Goal: Task Accomplishment & Management: Manage account settings

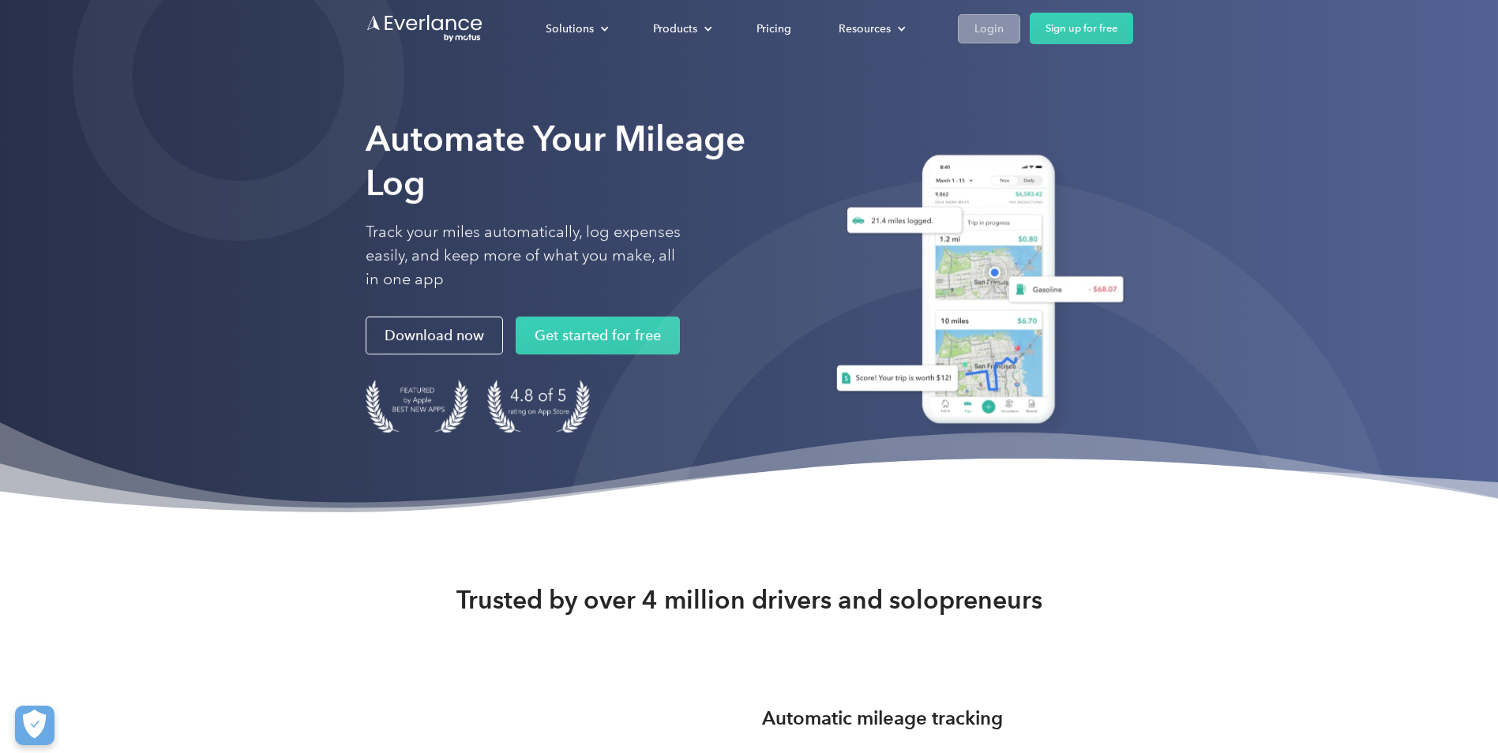
click at [991, 23] on div "Login" at bounding box center [988, 29] width 29 height 20
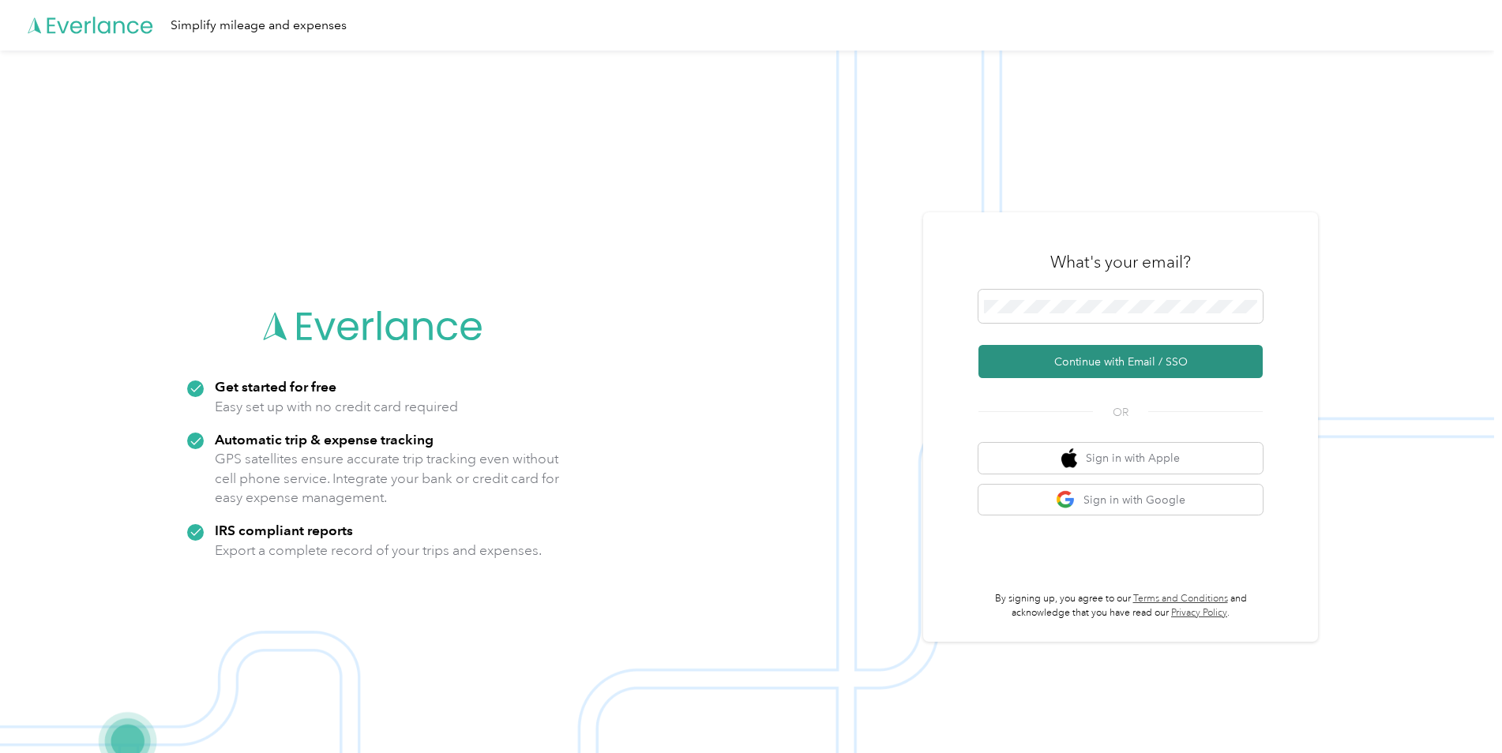
click at [1058, 361] on button "Continue with Email / SSO" at bounding box center [1120, 361] width 284 height 33
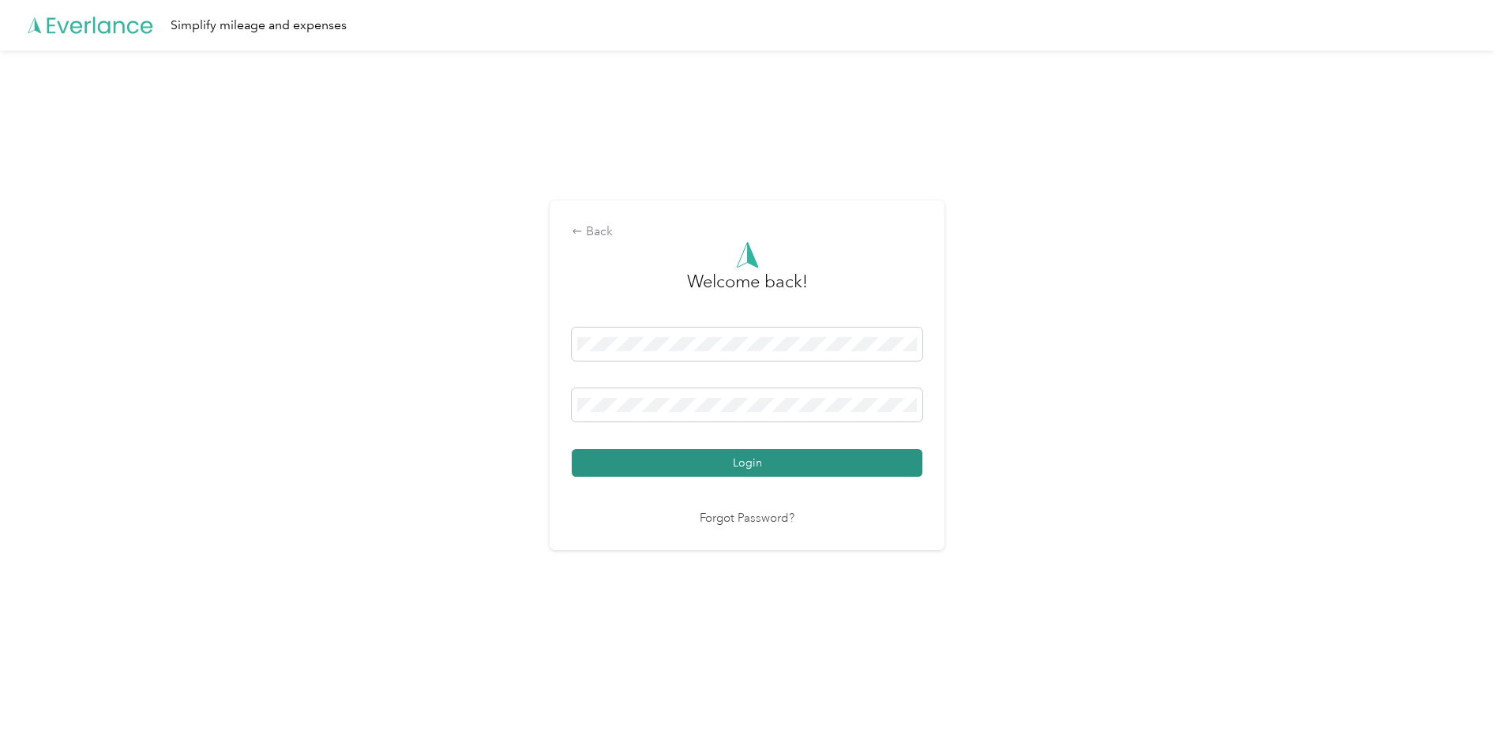
click at [724, 458] on button "Login" at bounding box center [747, 463] width 351 height 28
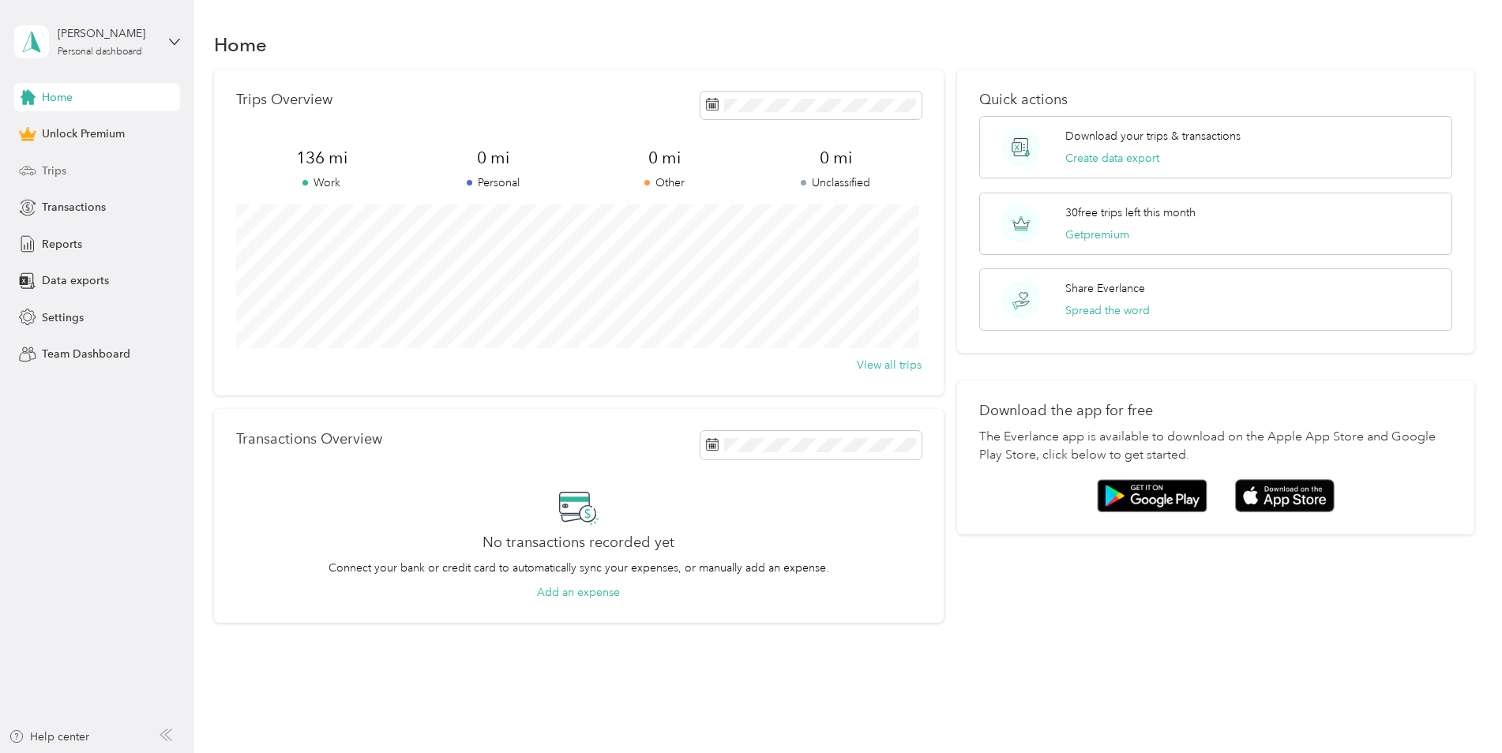
click at [62, 182] on div "Trips" at bounding box center [97, 170] width 166 height 28
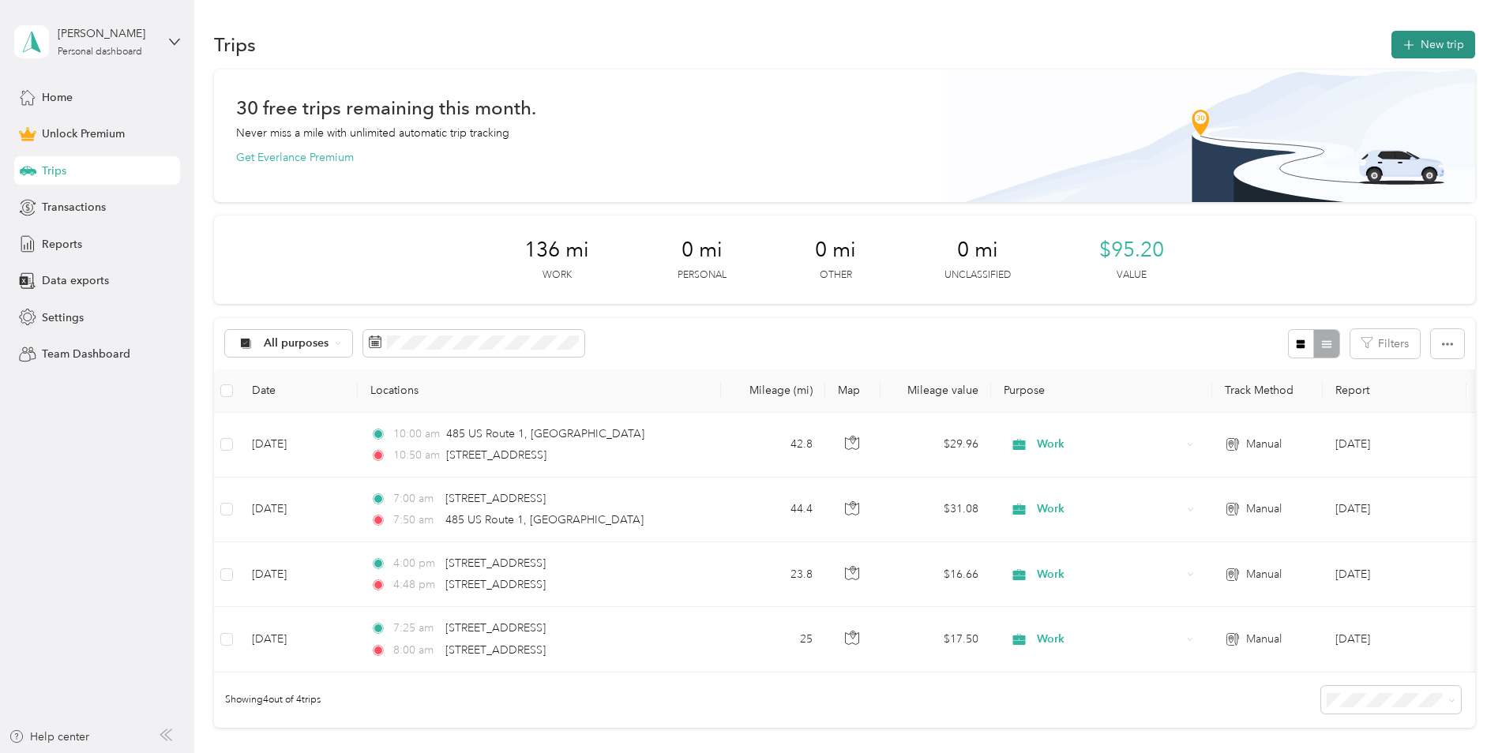
click at [1411, 39] on button "New trip" at bounding box center [1433, 45] width 84 height 28
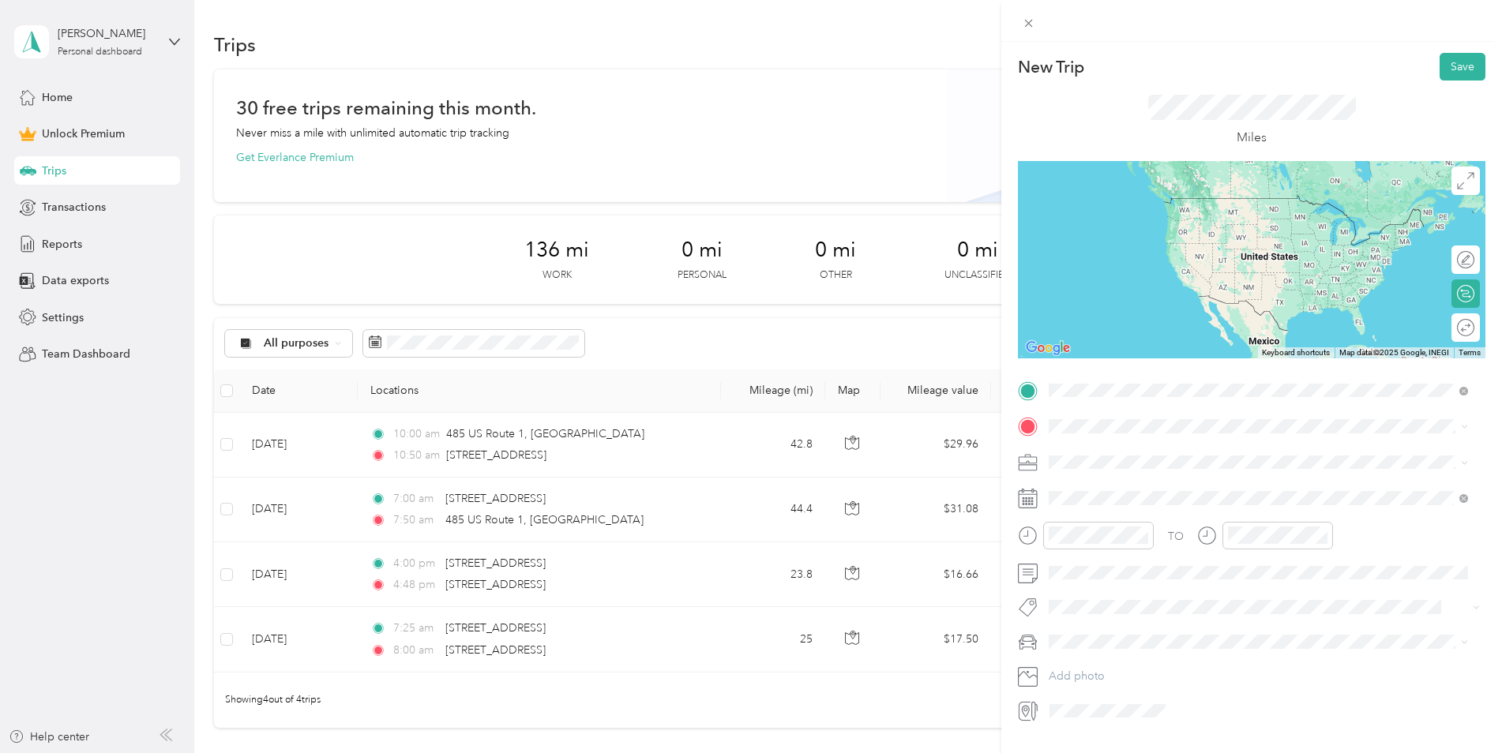
click at [1169, 449] on span "[STREET_ADDRESS][US_STATE]" at bounding box center [1158, 448] width 158 height 14
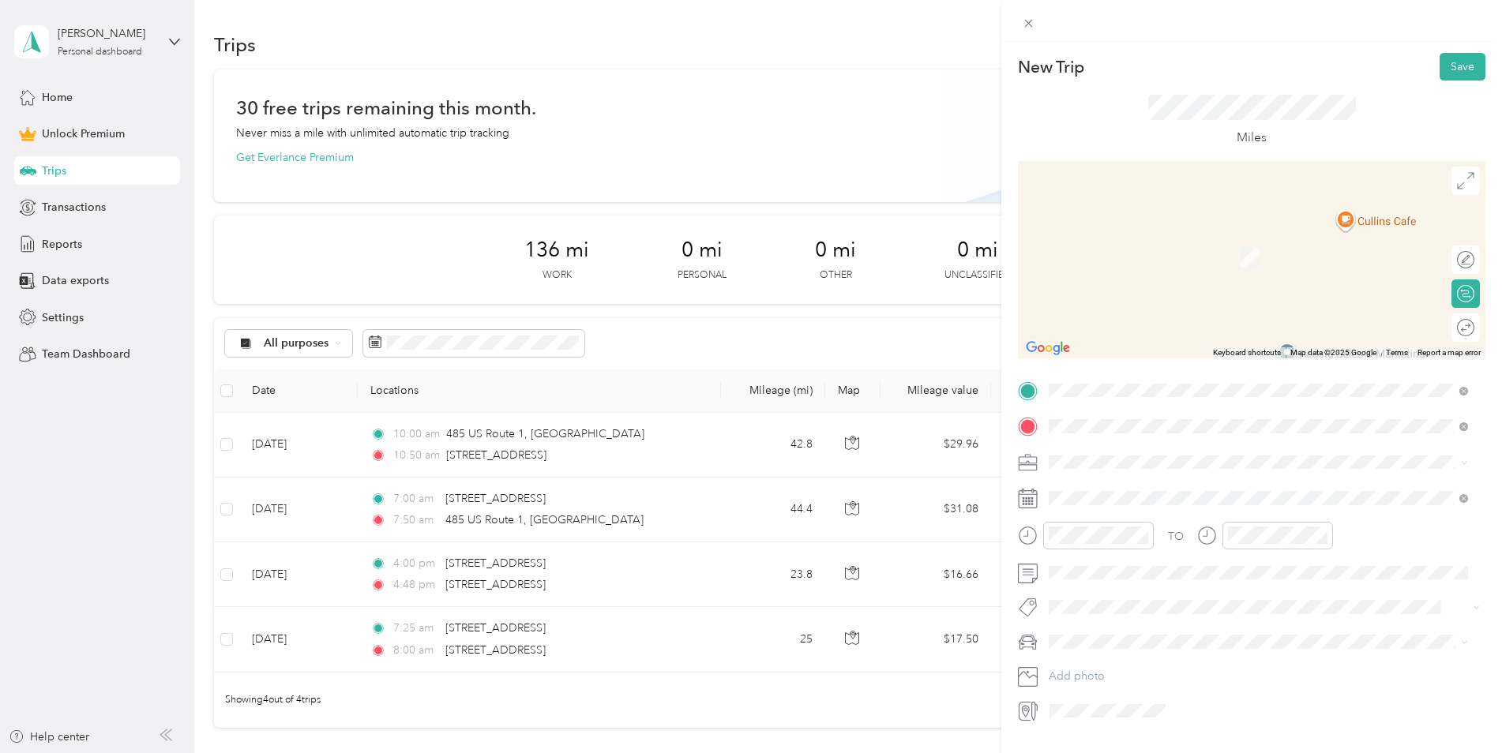
click at [1153, 501] on li "[STREET_ADDRESS][US_STATE]" at bounding box center [1258, 484] width 430 height 32
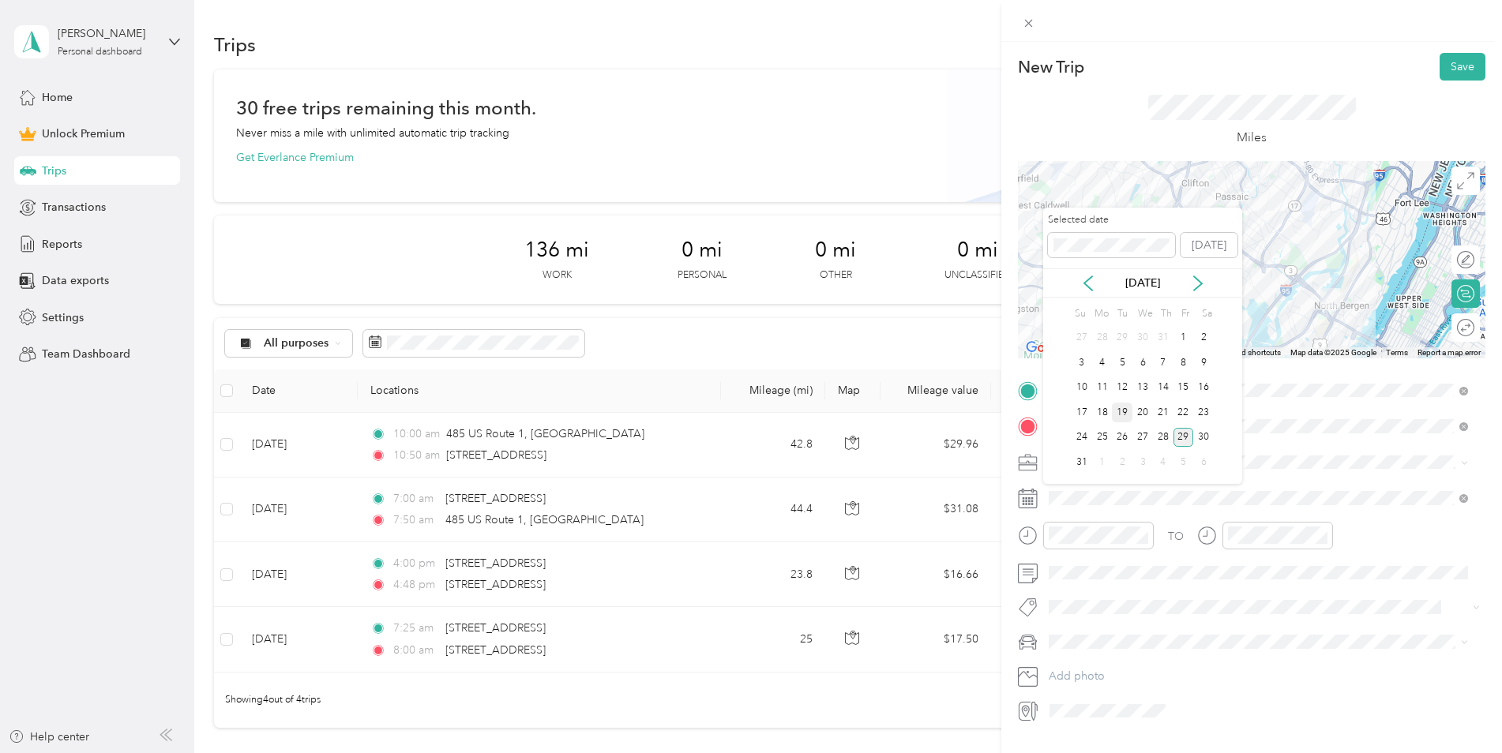
click at [1125, 410] on div "19" at bounding box center [1122, 413] width 21 height 20
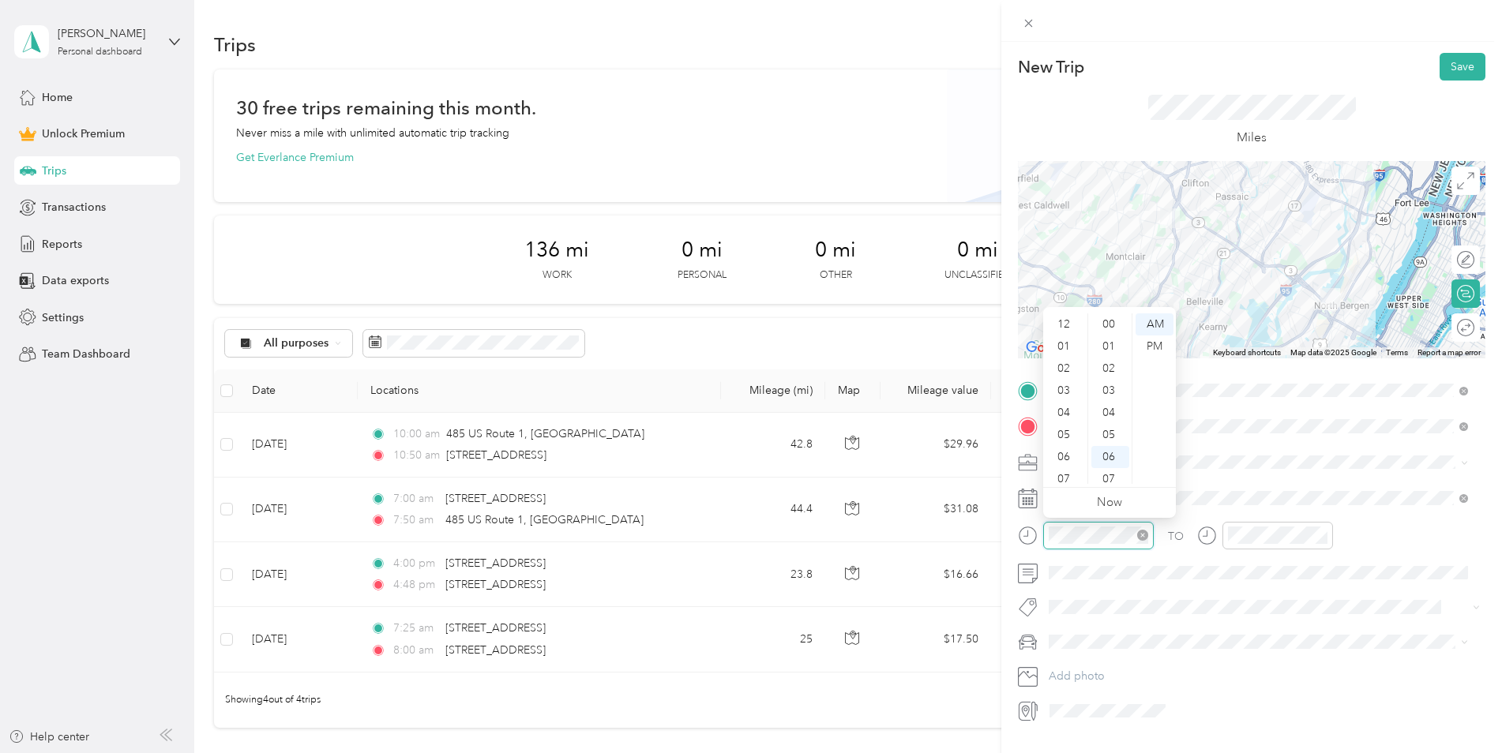
scroll to position [95, 0]
click at [1076, 453] on div "10" at bounding box center [1065, 451] width 38 height 22
click at [1111, 317] on div "00" at bounding box center [1110, 324] width 38 height 22
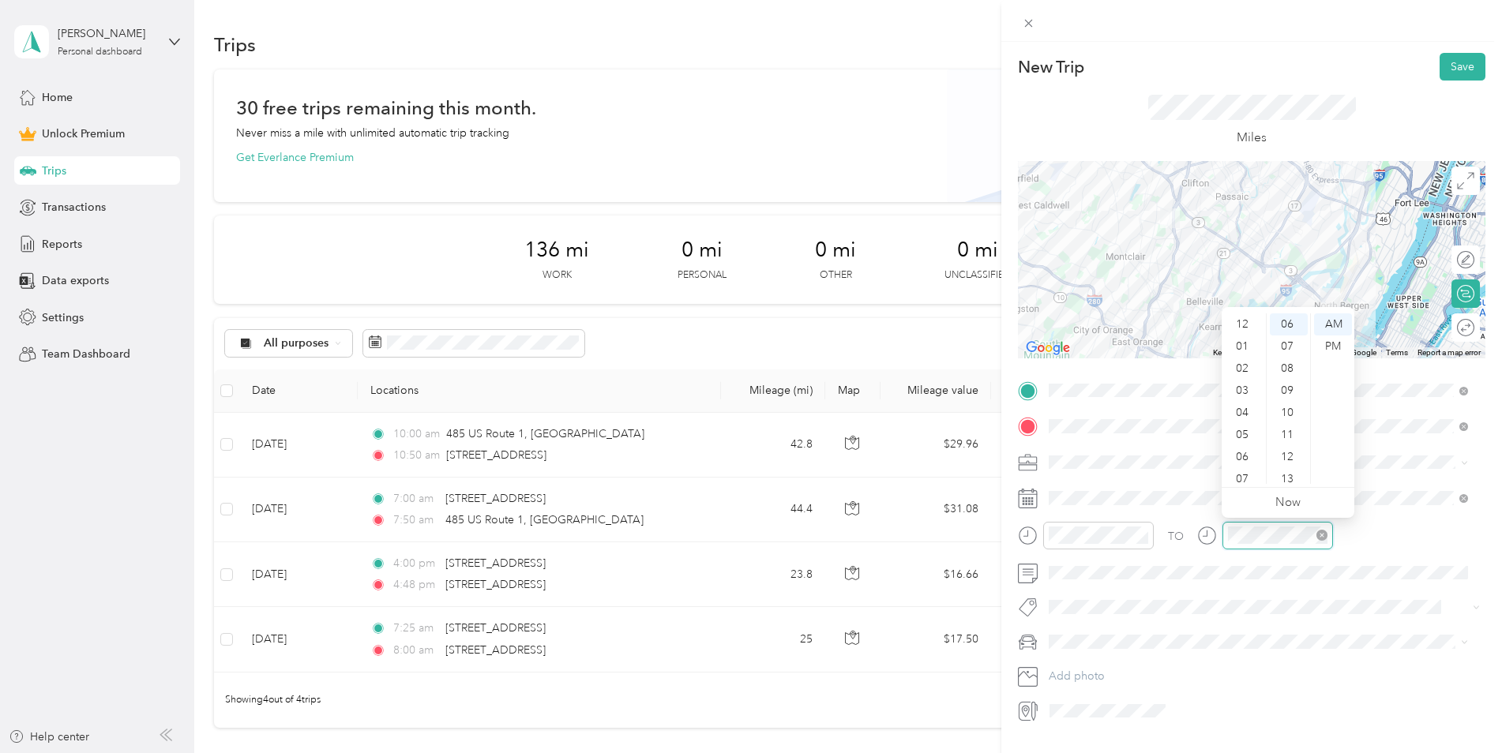
scroll to position [95, 0]
click at [1214, 539] on div at bounding box center [1265, 536] width 136 height 28
click at [1239, 456] on div "10" at bounding box center [1244, 451] width 38 height 22
click at [1282, 392] on div "20" at bounding box center [1289, 397] width 38 height 22
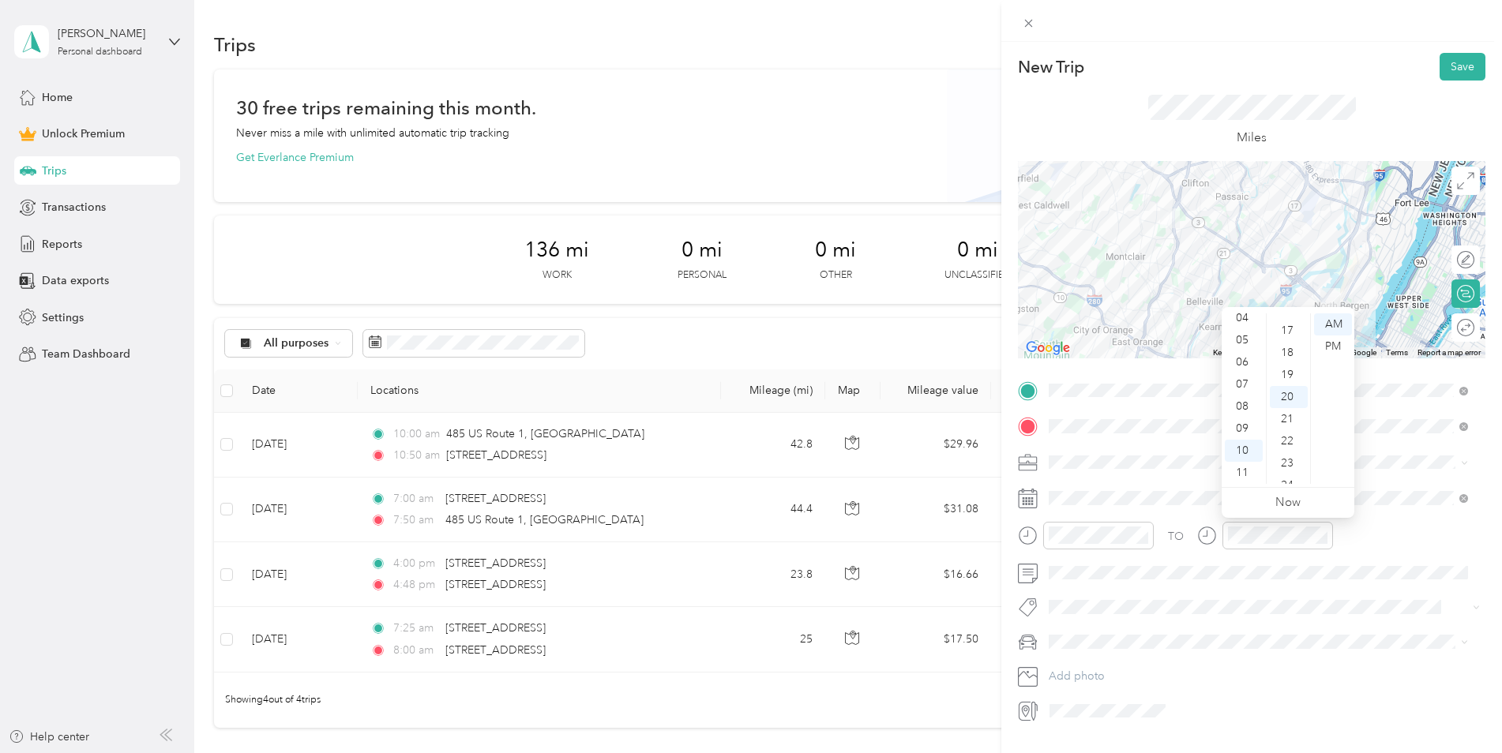
scroll to position [442, 0]
click at [1443, 66] on button "Save" at bounding box center [1463, 67] width 46 height 28
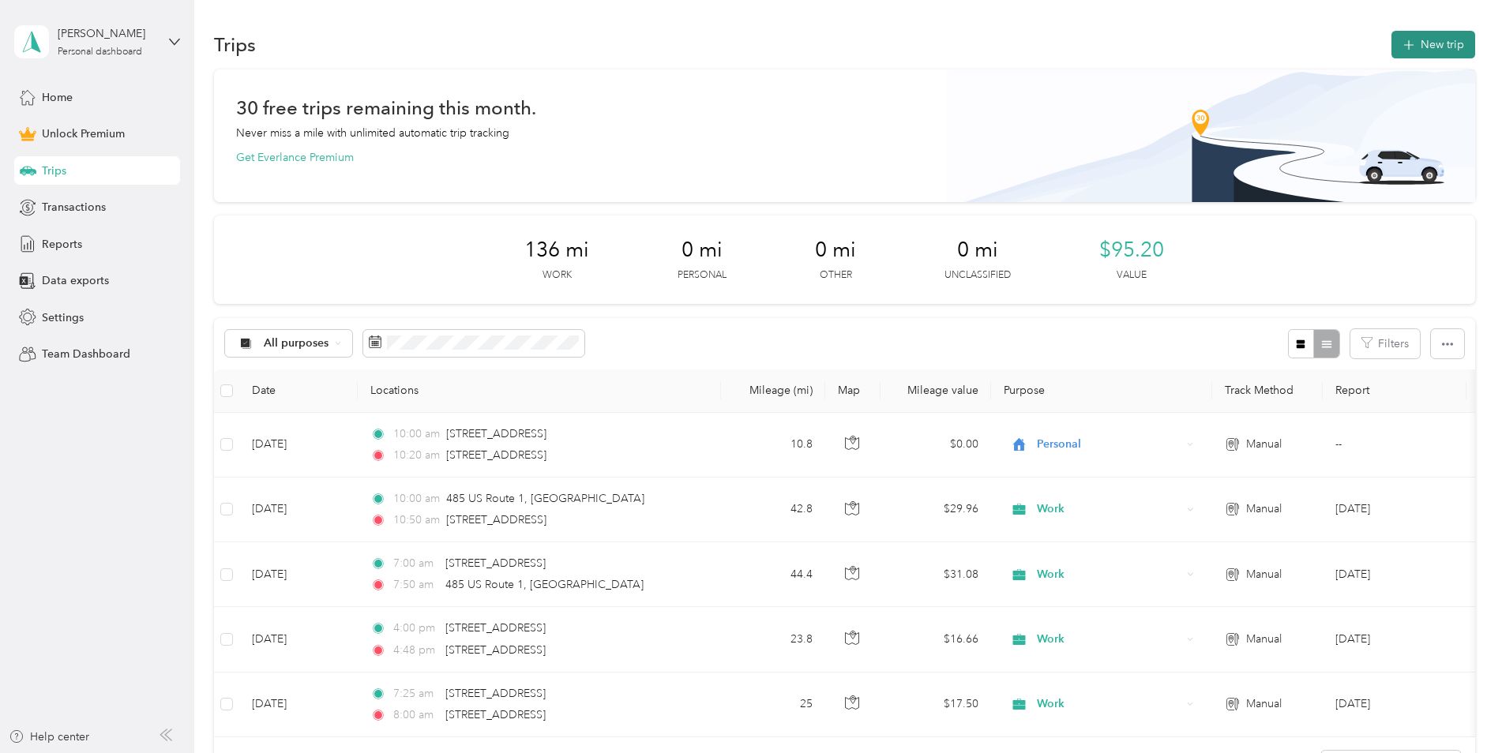
click at [1422, 43] on button "New trip" at bounding box center [1433, 45] width 84 height 28
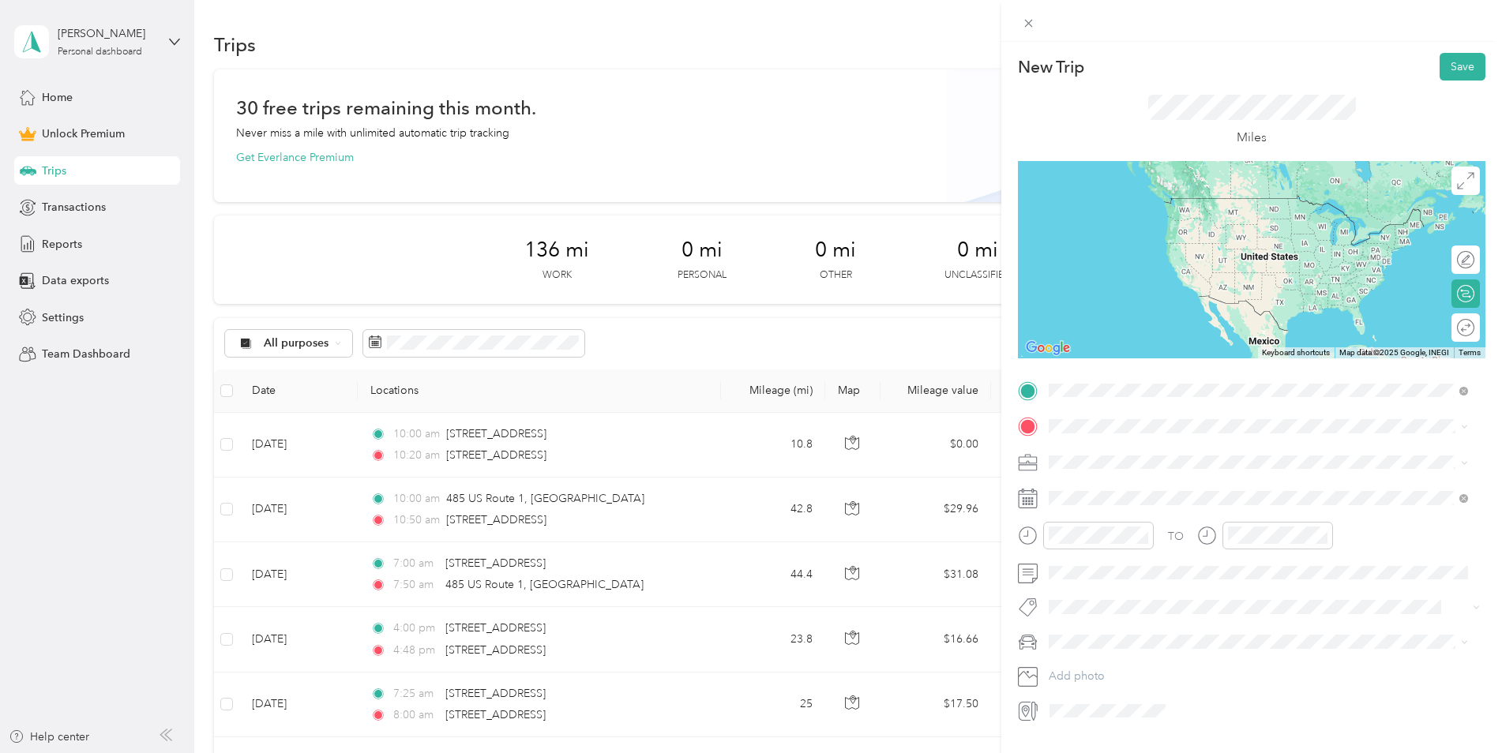
click at [1160, 451] on span "[STREET_ADDRESS][US_STATE]" at bounding box center [1158, 448] width 158 height 14
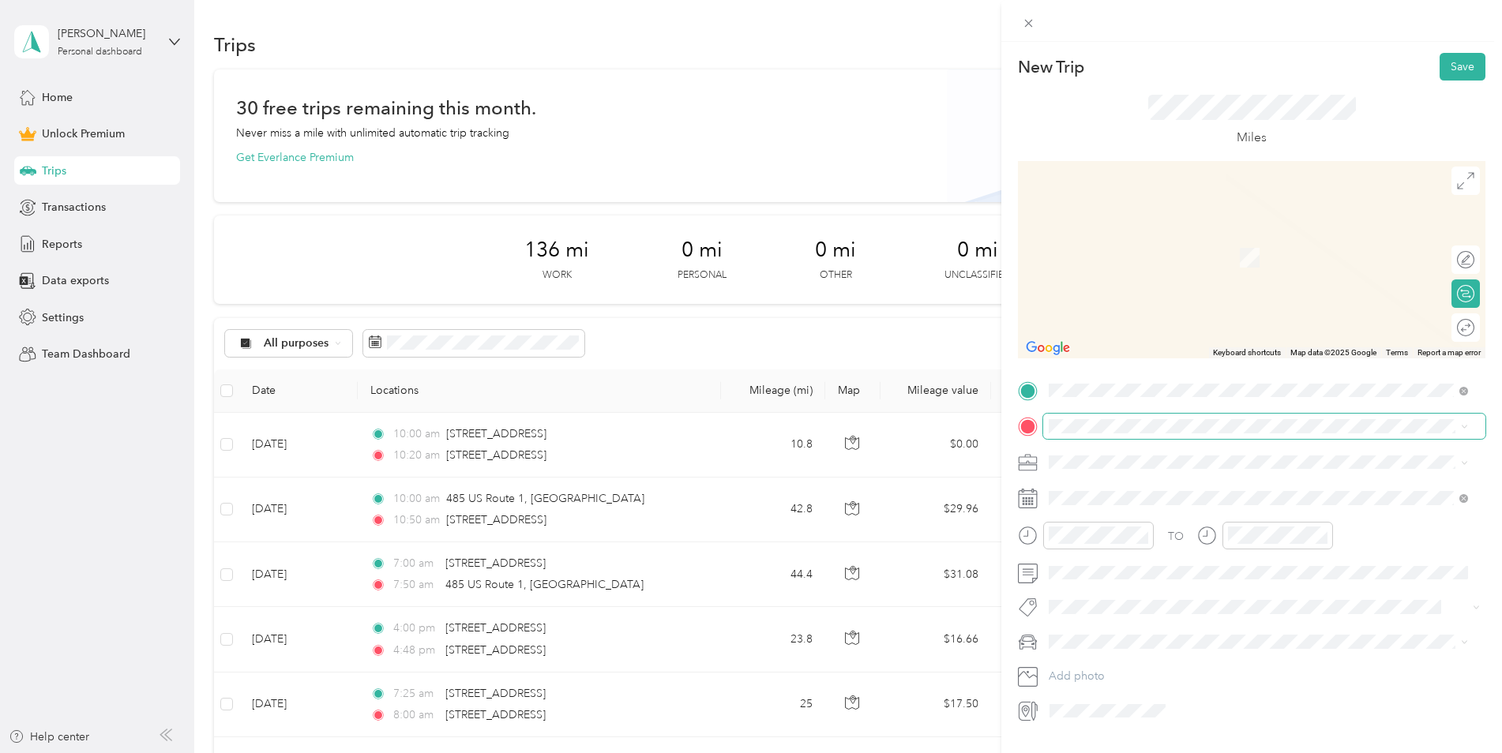
click at [1152, 416] on span at bounding box center [1264, 426] width 442 height 25
click at [1158, 489] on span "[STREET_ADDRESS][US_STATE]" at bounding box center [1158, 483] width 158 height 14
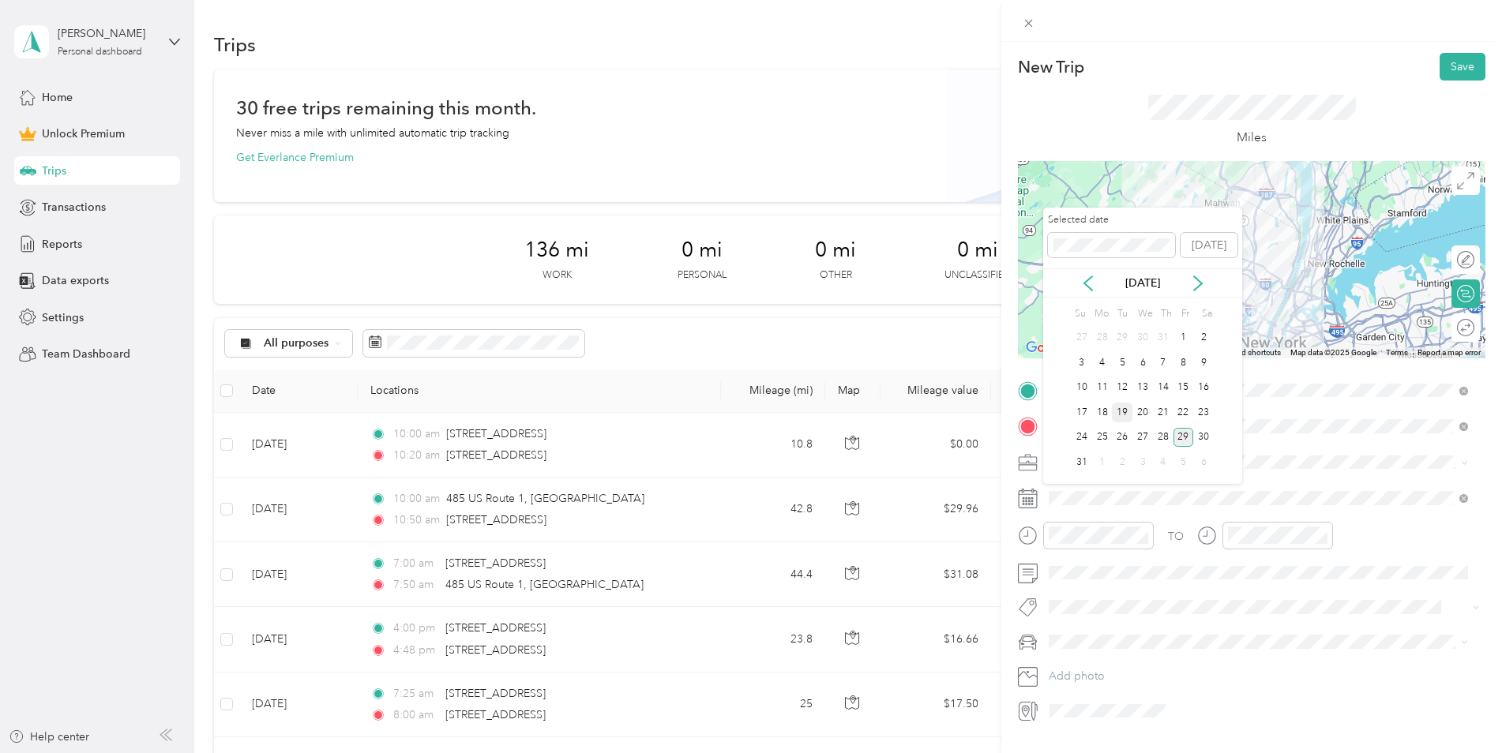
click at [1124, 411] on div "19" at bounding box center [1122, 413] width 21 height 20
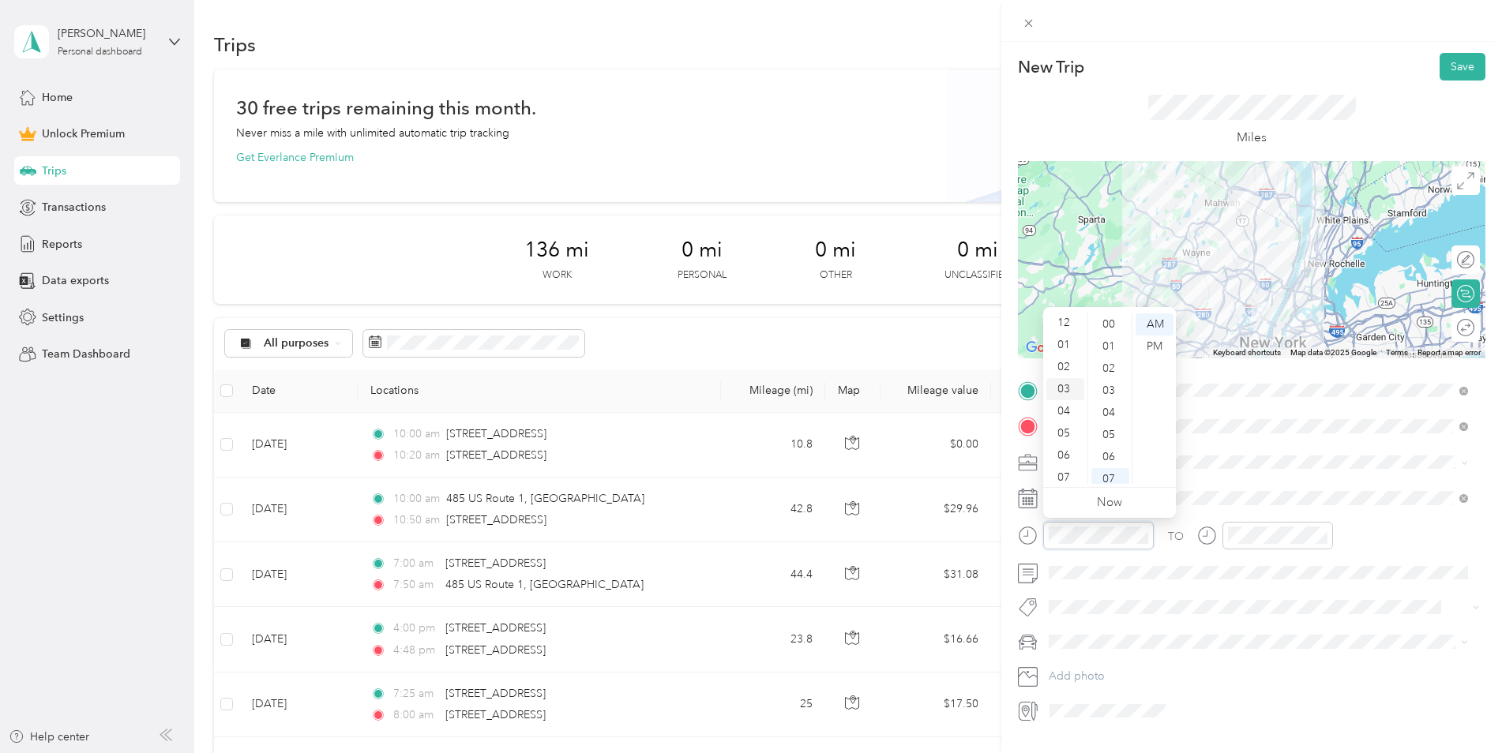
scroll to position [0, 0]
click at [1064, 347] on div "01" at bounding box center [1065, 347] width 38 height 22
click at [1109, 326] on div "00" at bounding box center [1110, 324] width 38 height 22
click at [1154, 342] on div "PM" at bounding box center [1155, 347] width 38 height 22
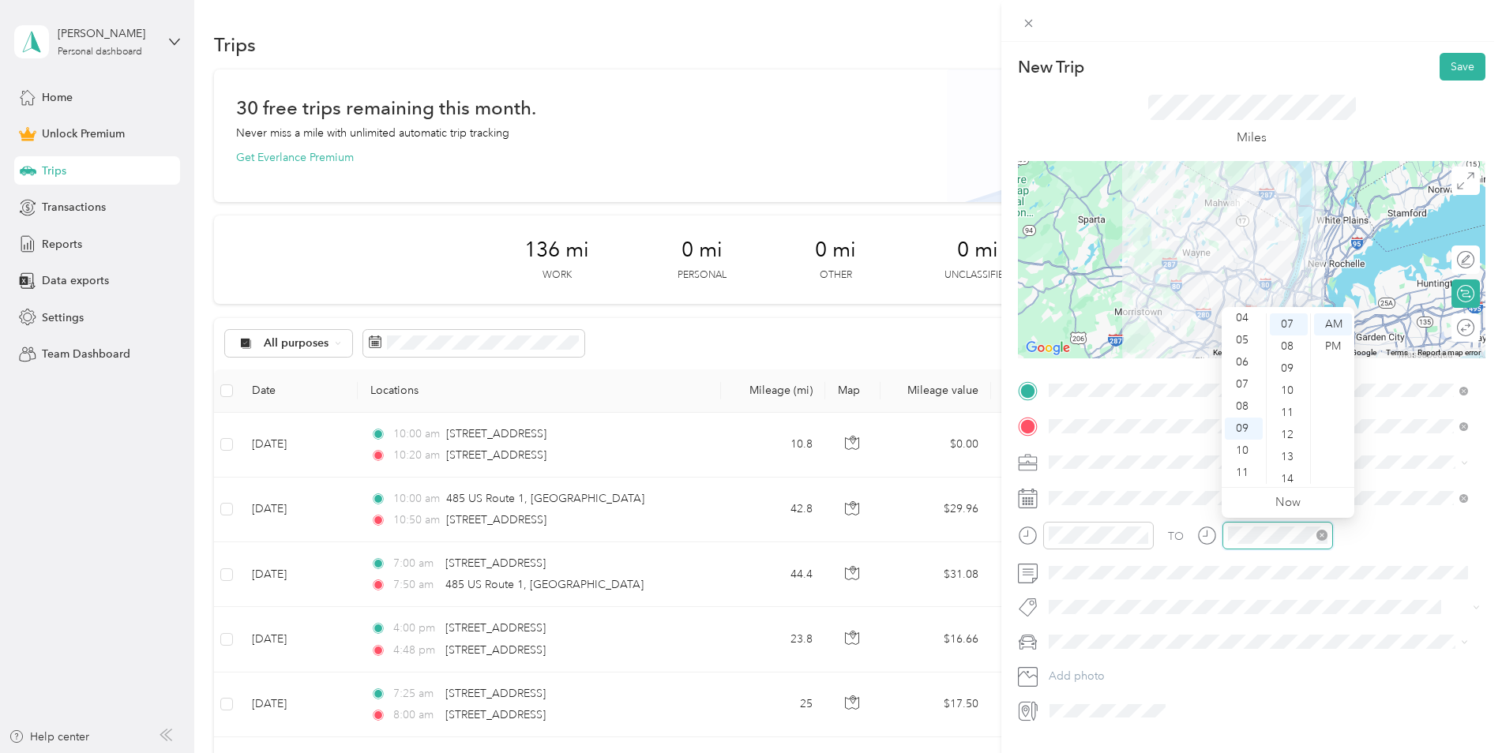
click at [1222, 531] on div at bounding box center [1277, 536] width 111 height 28
click at [1247, 353] on div "02" at bounding box center [1244, 353] width 38 height 22
click at [1320, 346] on div "PM" at bounding box center [1333, 347] width 38 height 22
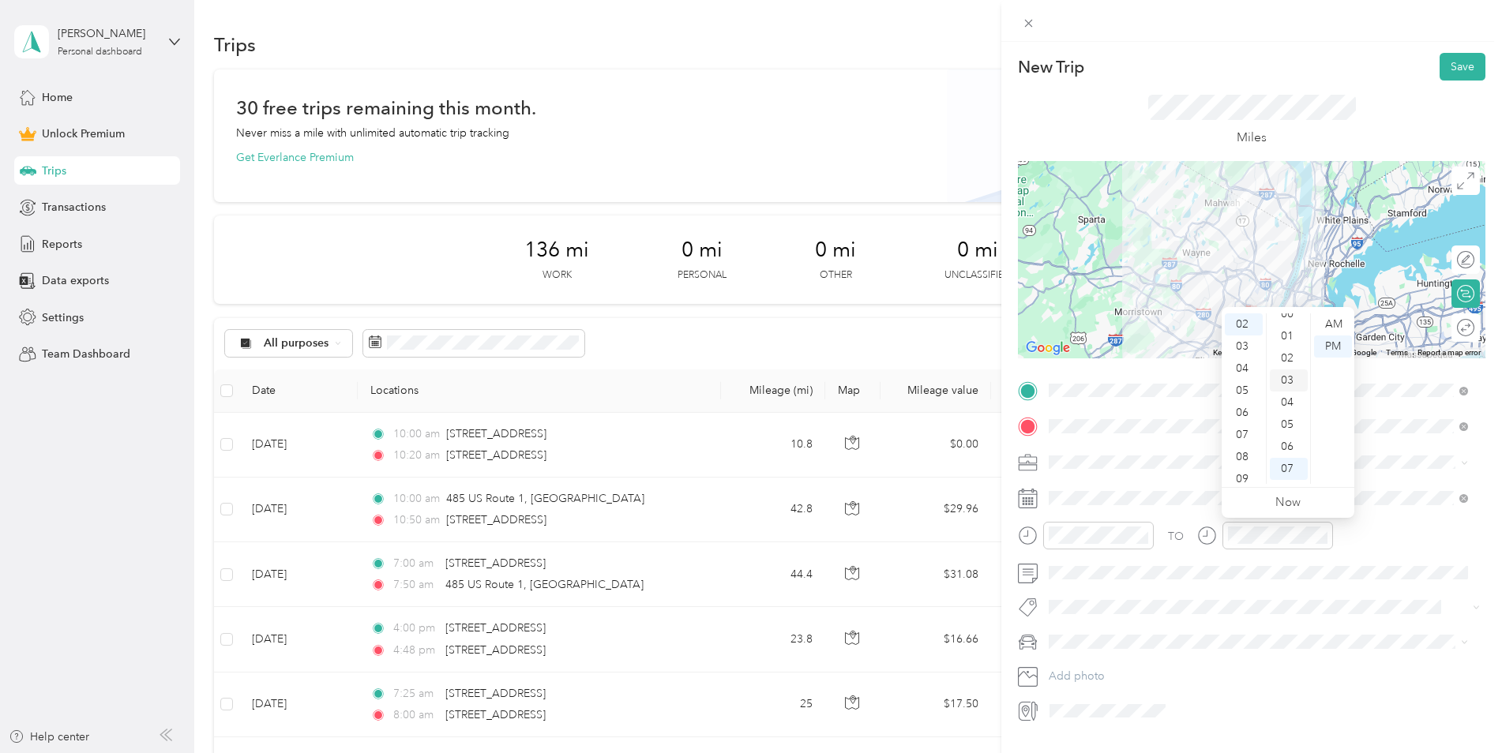
scroll to position [0, 0]
click at [1278, 325] on div "00" at bounding box center [1289, 324] width 38 height 22
click at [1452, 67] on button "Save" at bounding box center [1463, 67] width 46 height 28
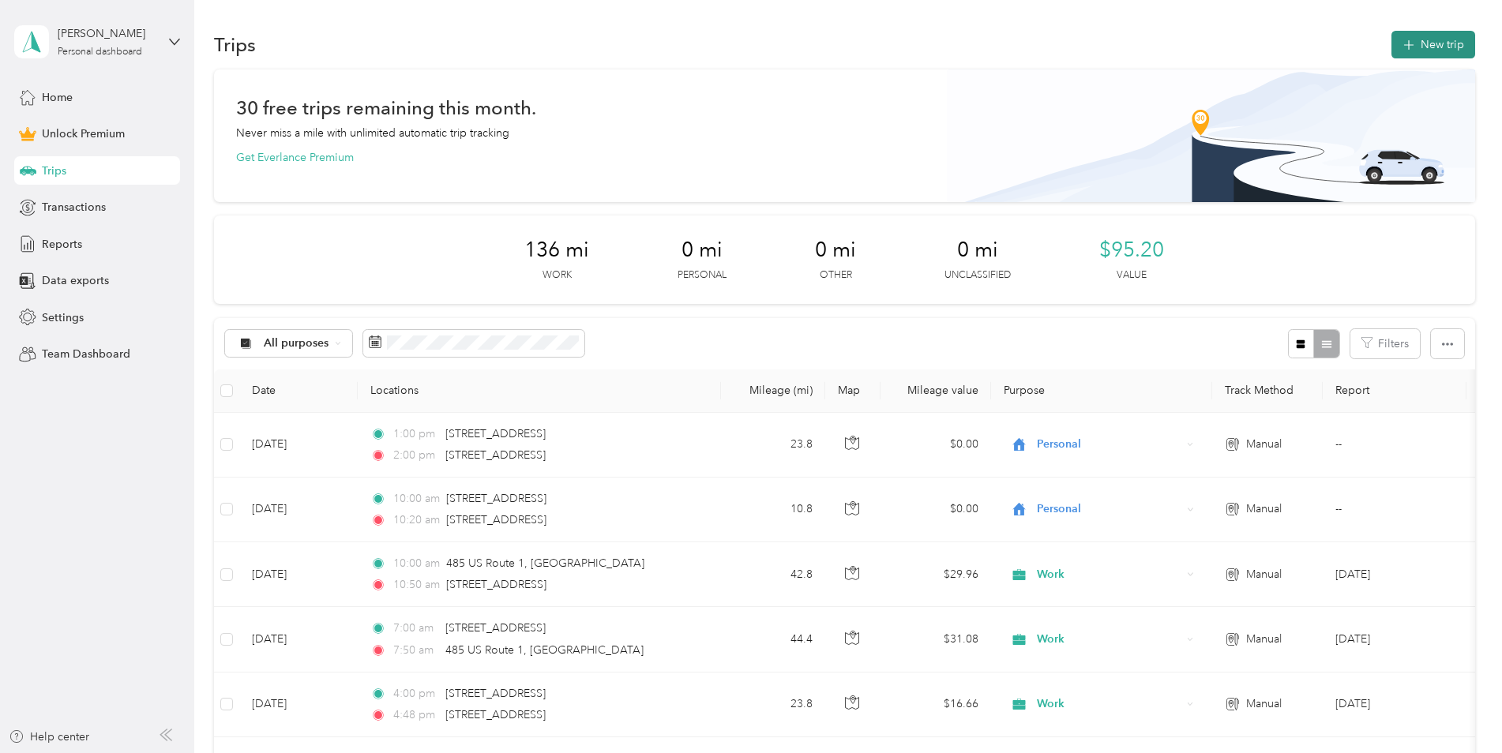
click at [1404, 32] on button "New trip" at bounding box center [1433, 45] width 84 height 28
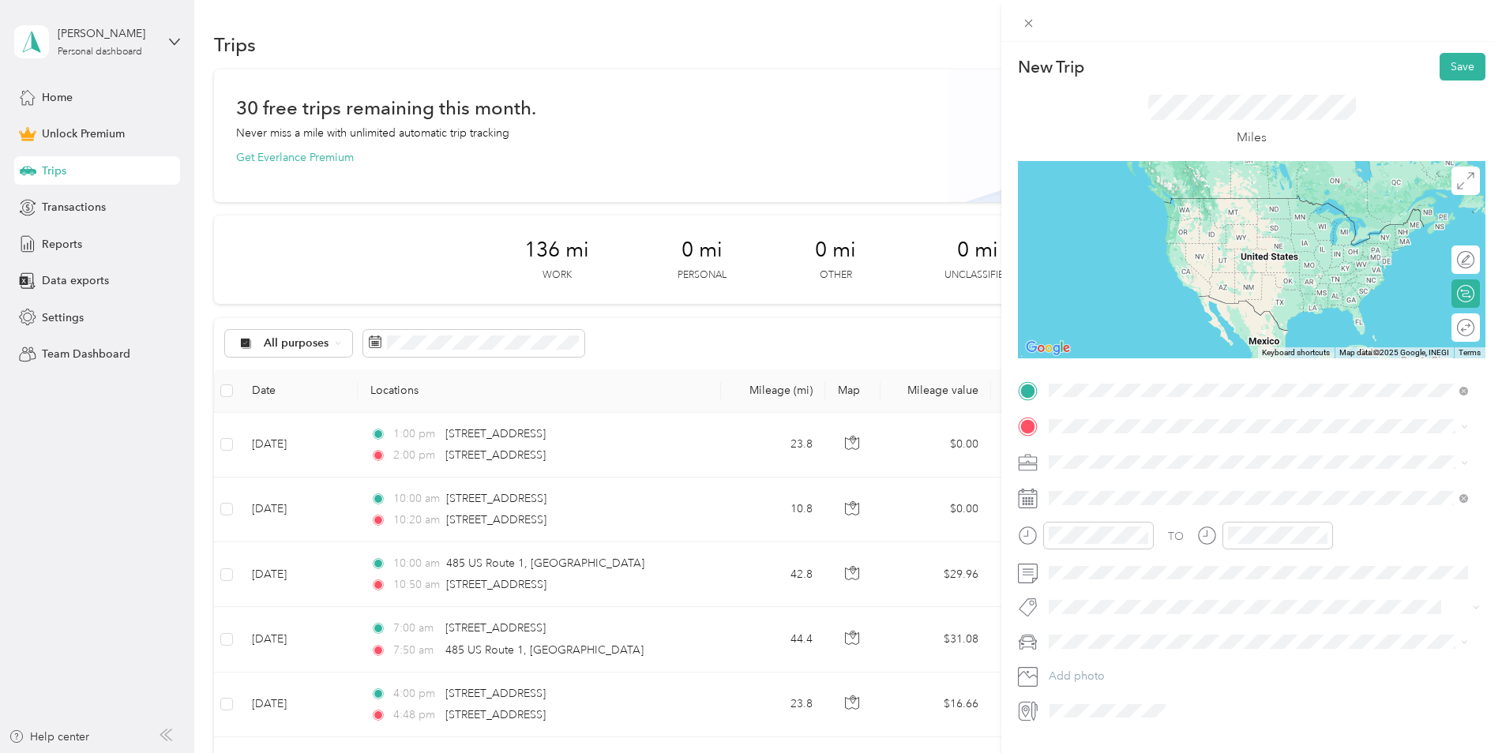
click at [1147, 487] on span "[STREET_ADDRESS][US_STATE]" at bounding box center [1158, 480] width 158 height 14
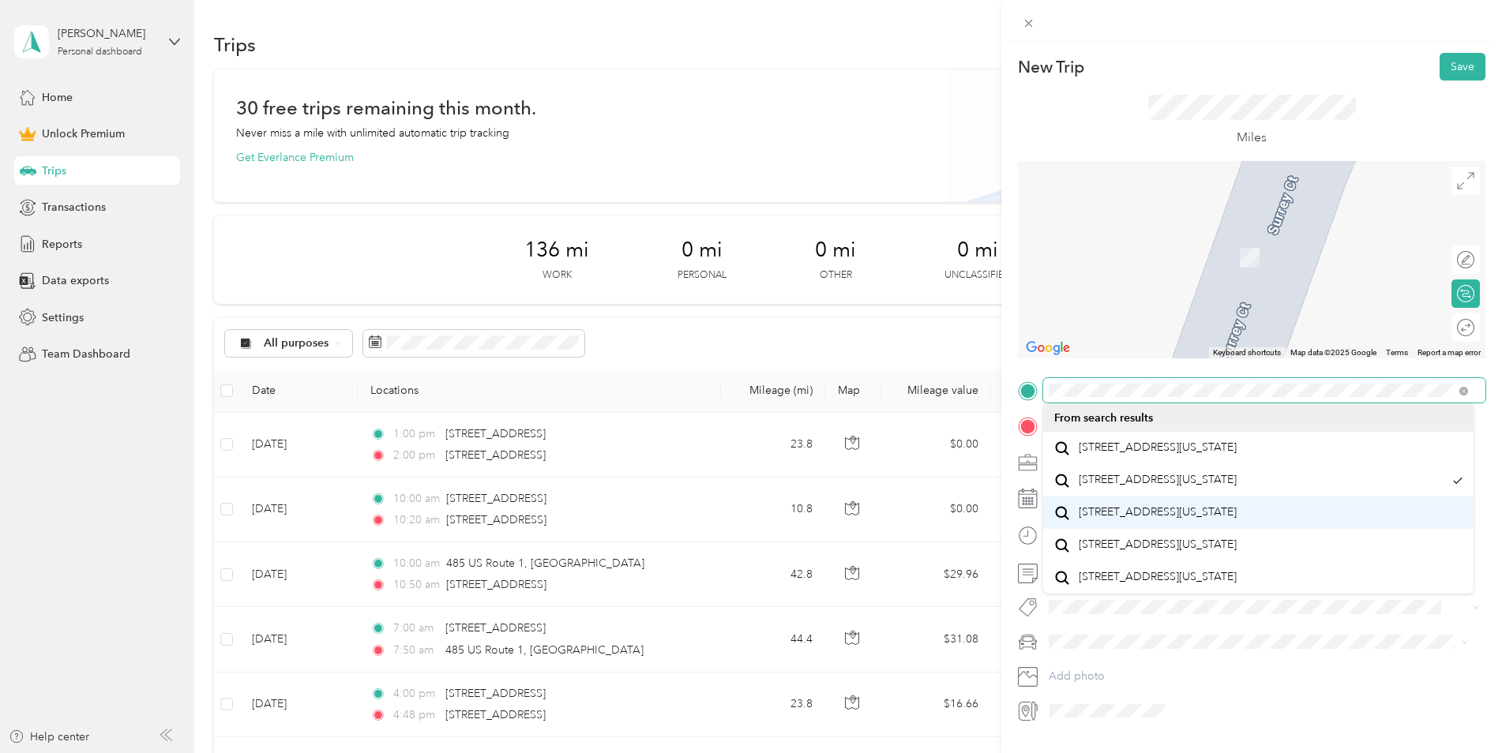
scroll to position [28, 0]
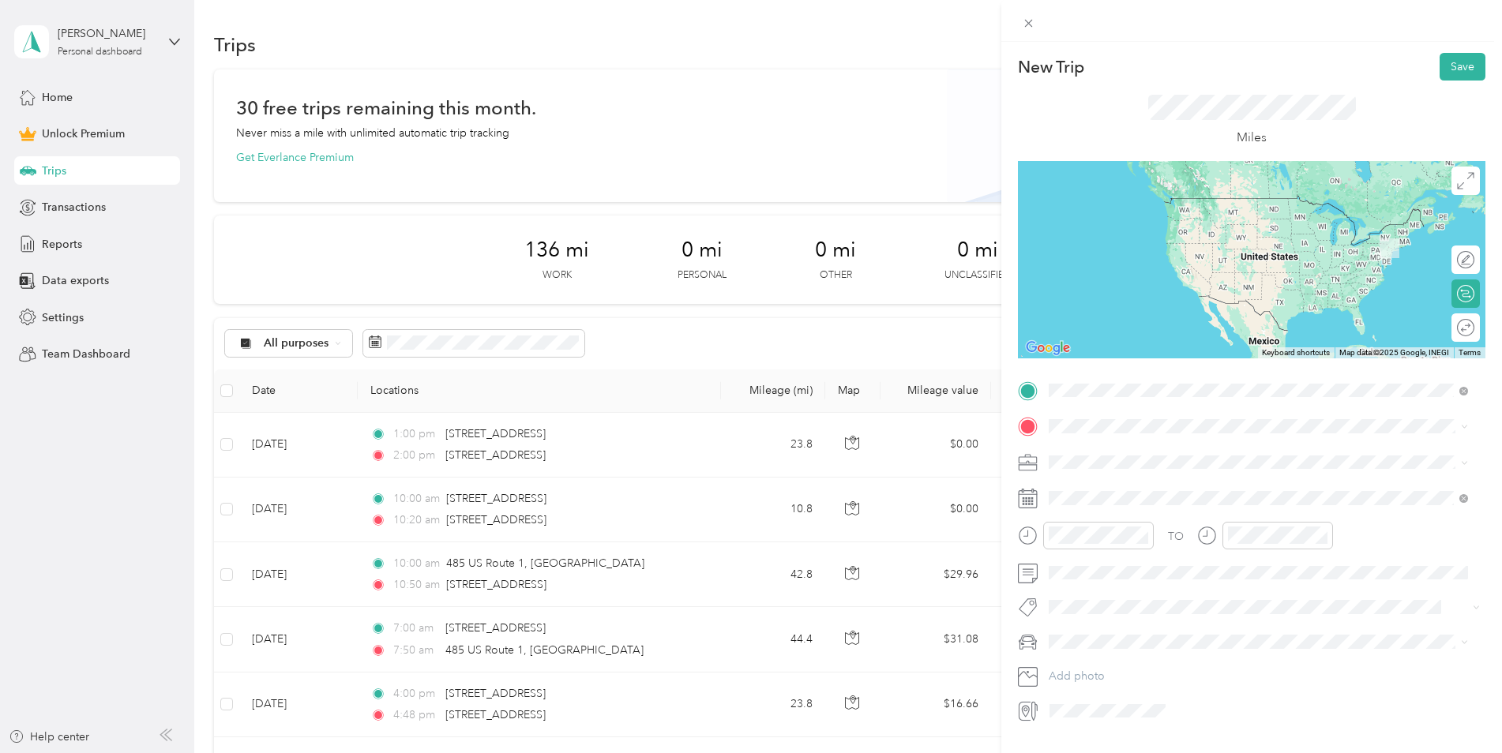
click at [1164, 455] on span "[STREET_ADDRESS][US_STATE]" at bounding box center [1158, 448] width 158 height 14
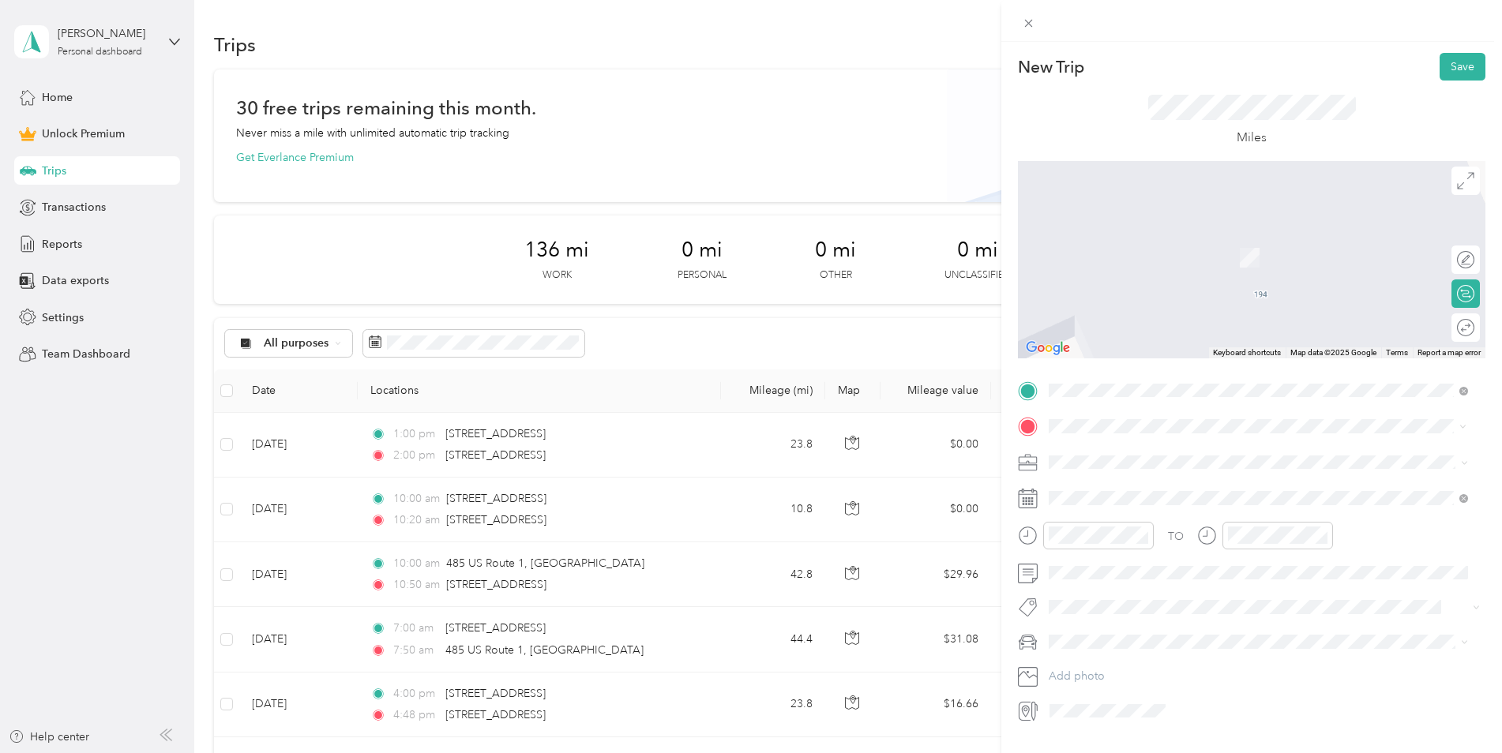
click at [1121, 490] on span "[STREET_ADDRESS][US_STATE]" at bounding box center [1158, 483] width 158 height 14
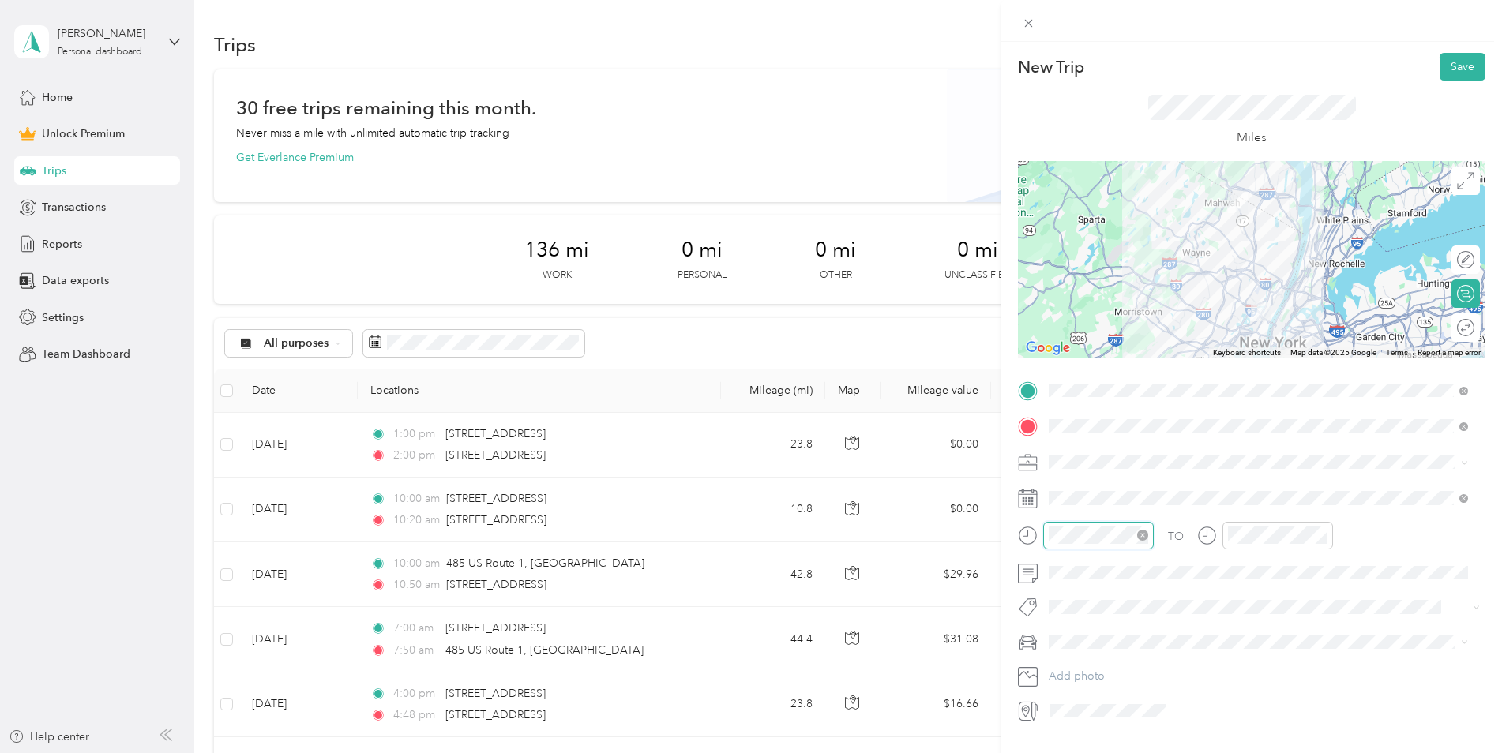
scroll to position [95, 0]
click at [1046, 535] on div at bounding box center [1098, 536] width 111 height 28
click at [1064, 383] on div "07" at bounding box center [1065, 385] width 38 height 22
click at [1106, 324] on div "00" at bounding box center [1110, 324] width 38 height 22
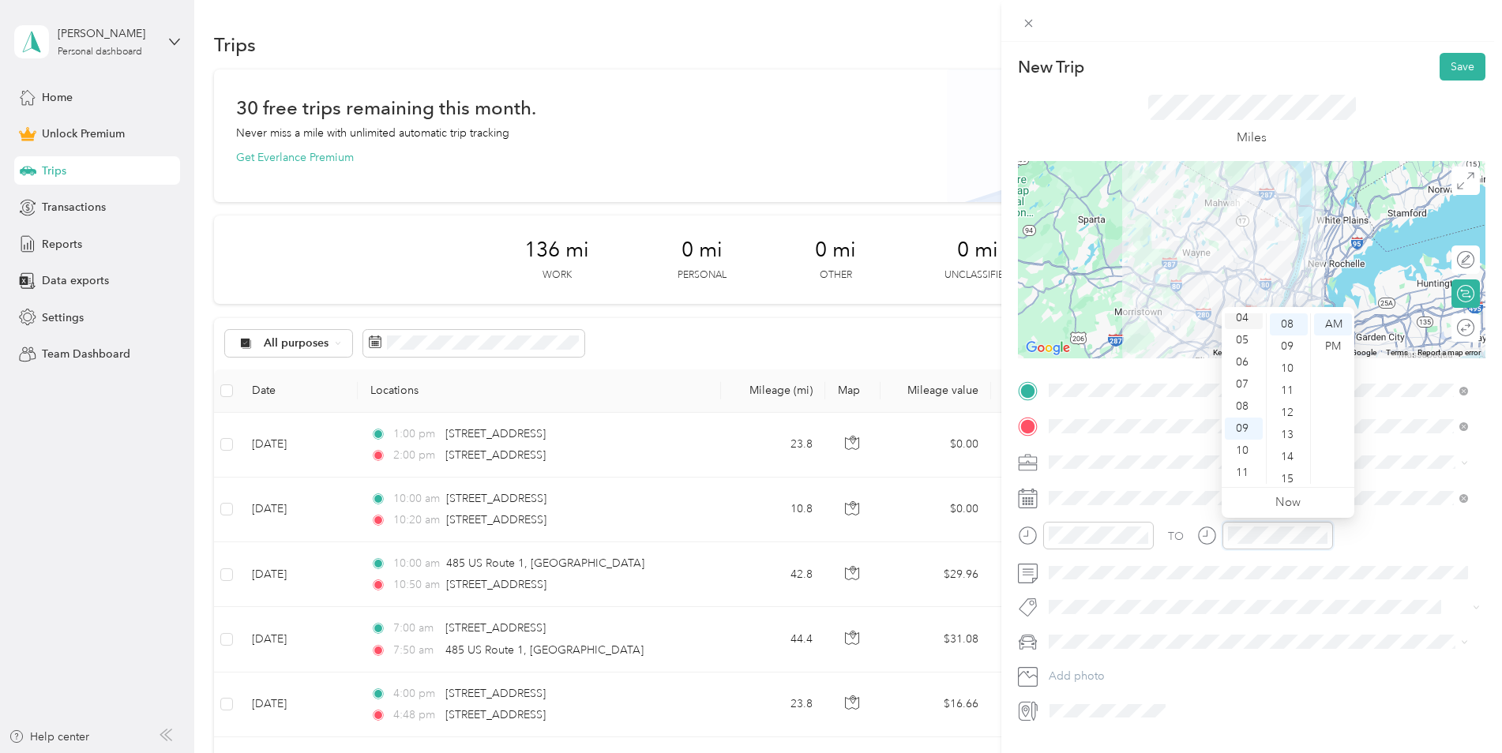
scroll to position [16, 0]
click at [1241, 380] on div "03" at bounding box center [1244, 375] width 38 height 22
click at [1285, 329] on div "00" at bounding box center [1289, 324] width 38 height 22
click at [1327, 349] on div "PM" at bounding box center [1333, 347] width 38 height 22
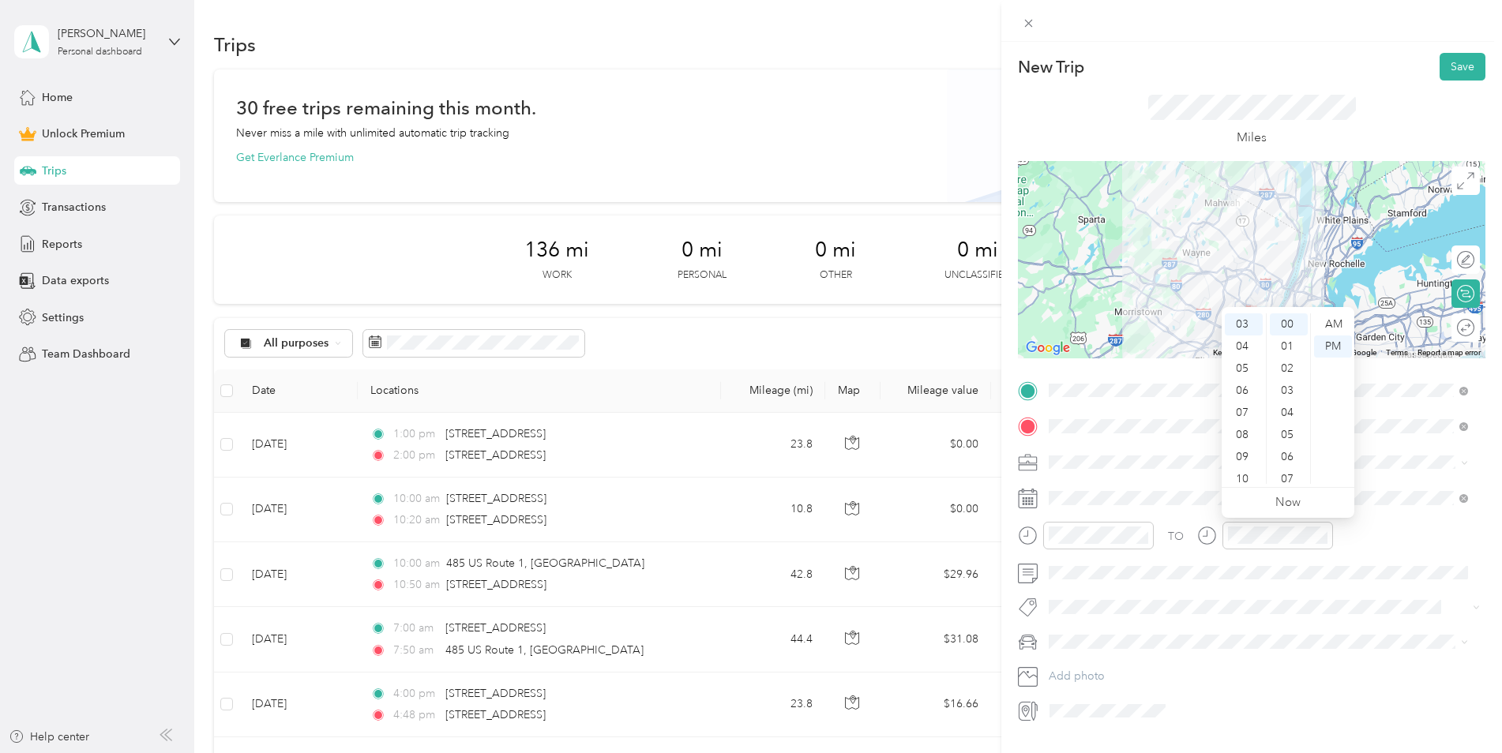
click at [567, 444] on div "New Trip Save This trip cannot be edited because it is either under review, app…" at bounding box center [751, 376] width 1502 height 753
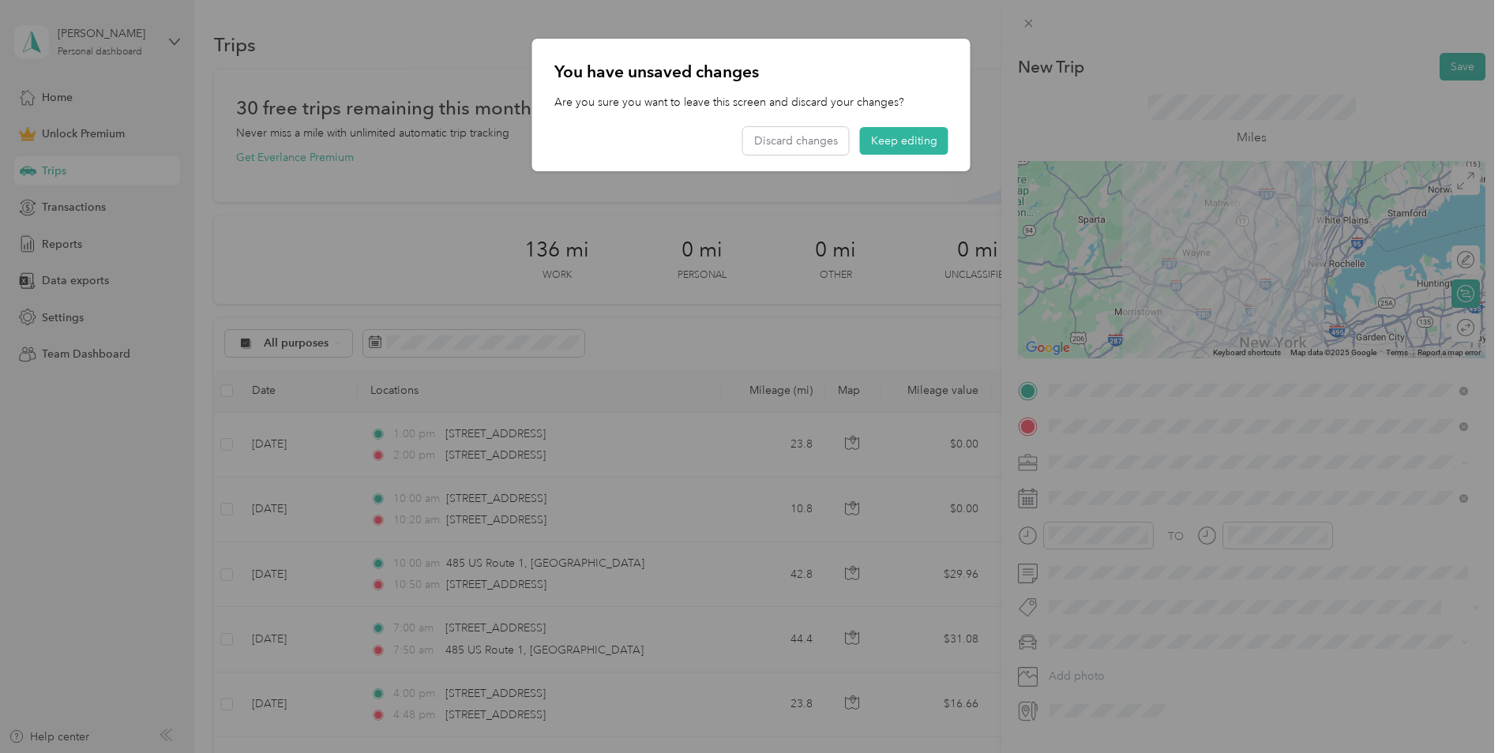
click at [1214, 489] on div at bounding box center [751, 376] width 1502 height 753
click at [939, 145] on button "Keep editing" at bounding box center [904, 141] width 88 height 28
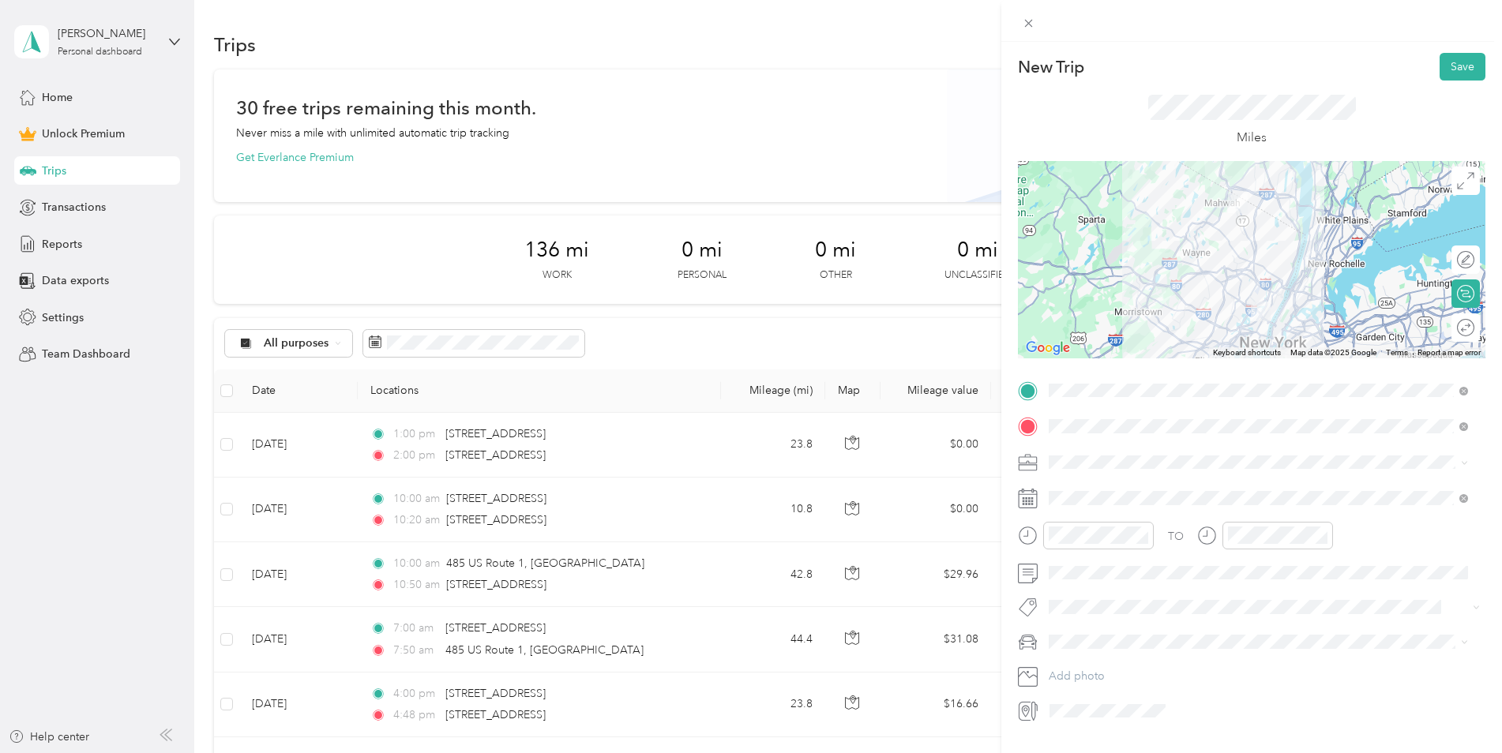
click at [1091, 453] on span at bounding box center [1264, 462] width 442 height 25
click at [1077, 487] on span "Work" at bounding box center [1067, 489] width 27 height 13
click at [1285, 347] on div "08" at bounding box center [1289, 343] width 38 height 22
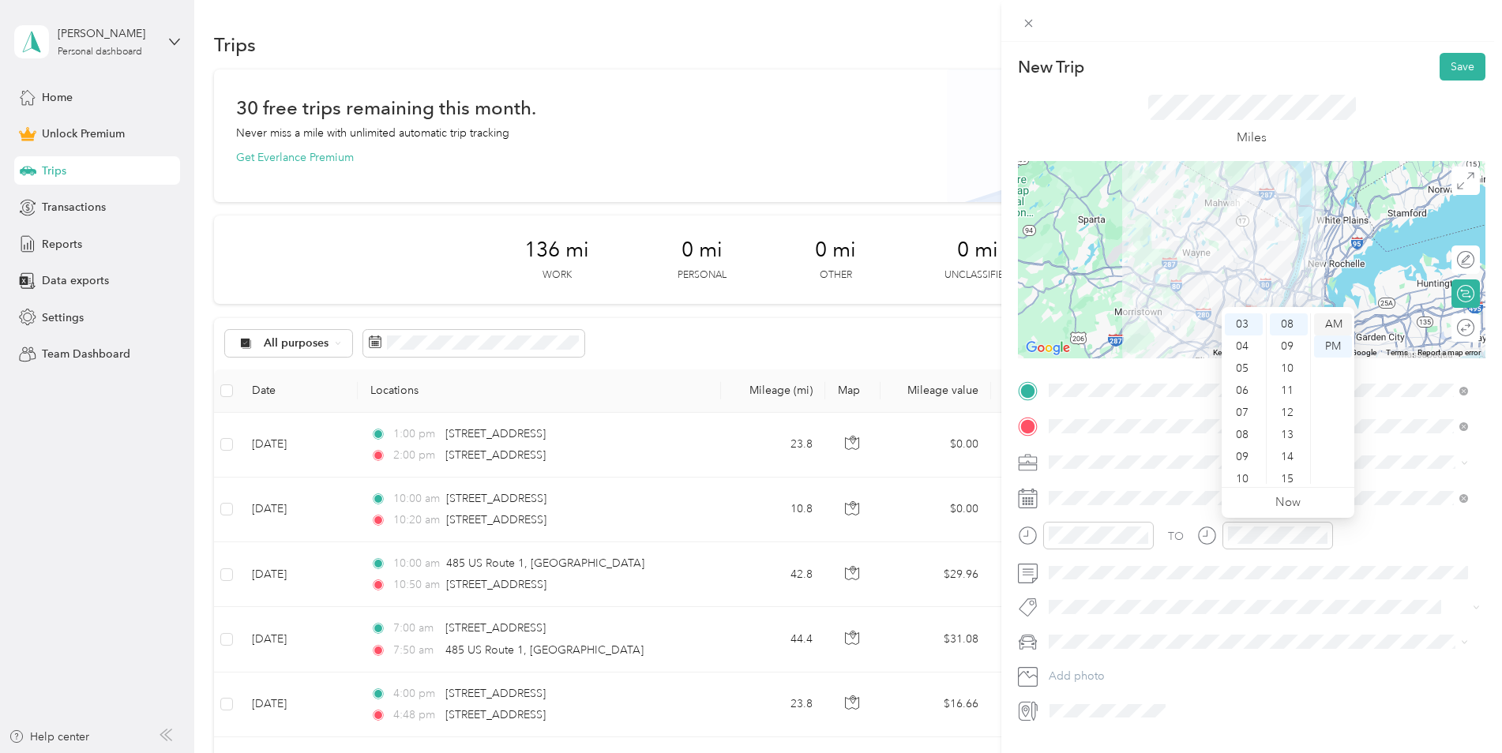
click at [1333, 331] on div "AM" at bounding box center [1333, 324] width 38 height 22
click at [1285, 324] on div "08" at bounding box center [1289, 324] width 38 height 22
click at [1237, 409] on div "08" at bounding box center [1244, 407] width 38 height 22
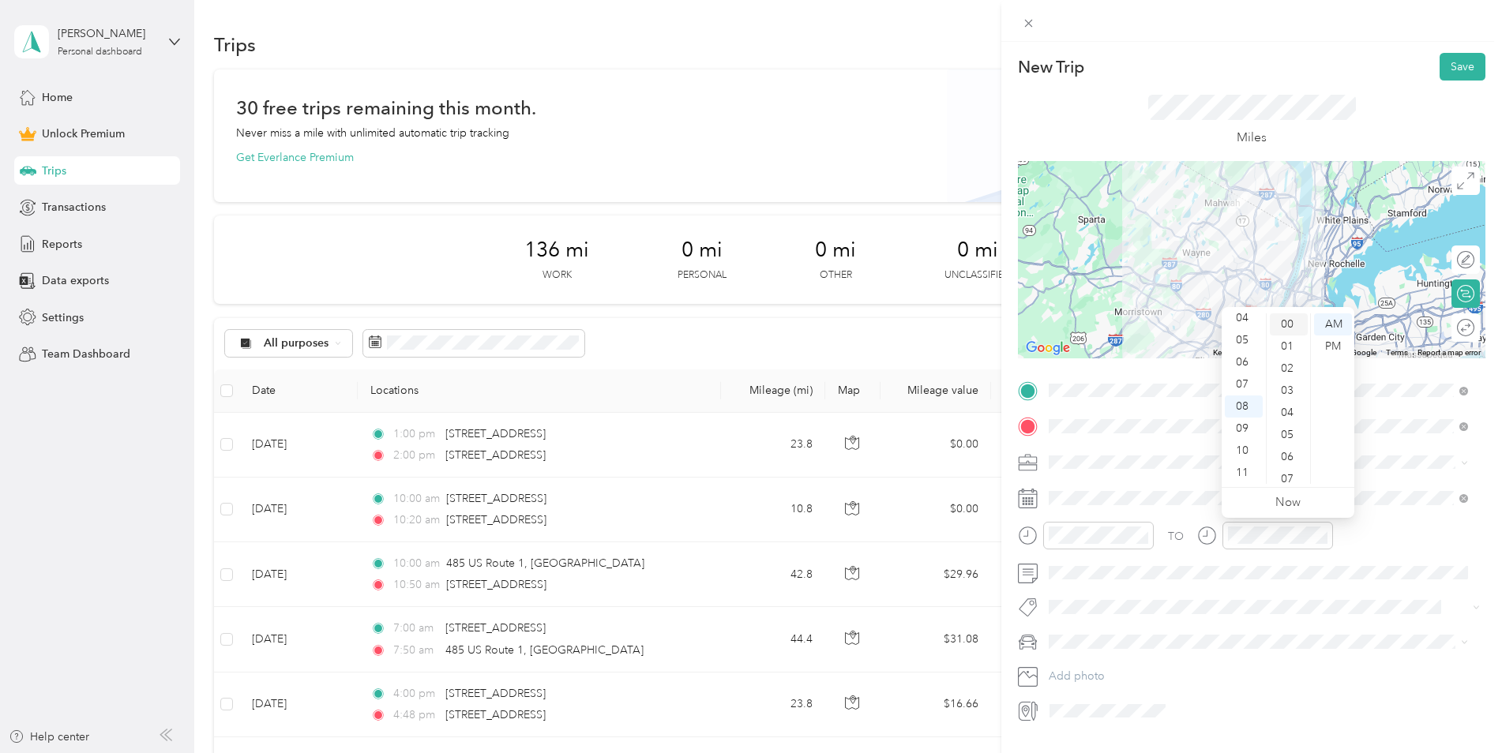
click at [1282, 321] on div "00" at bounding box center [1289, 324] width 38 height 22
click at [1448, 70] on button "Save" at bounding box center [1463, 67] width 46 height 28
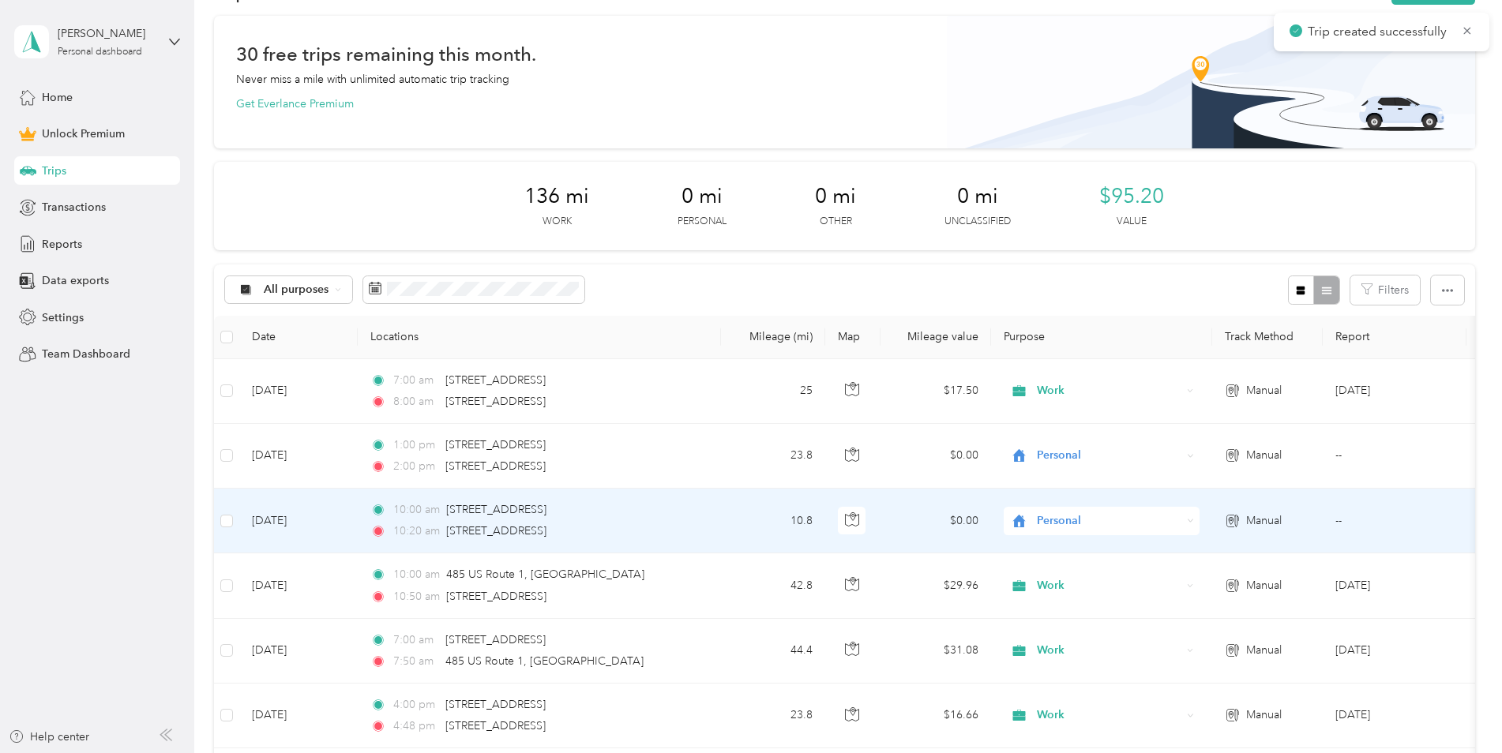
scroll to position [79, 0]
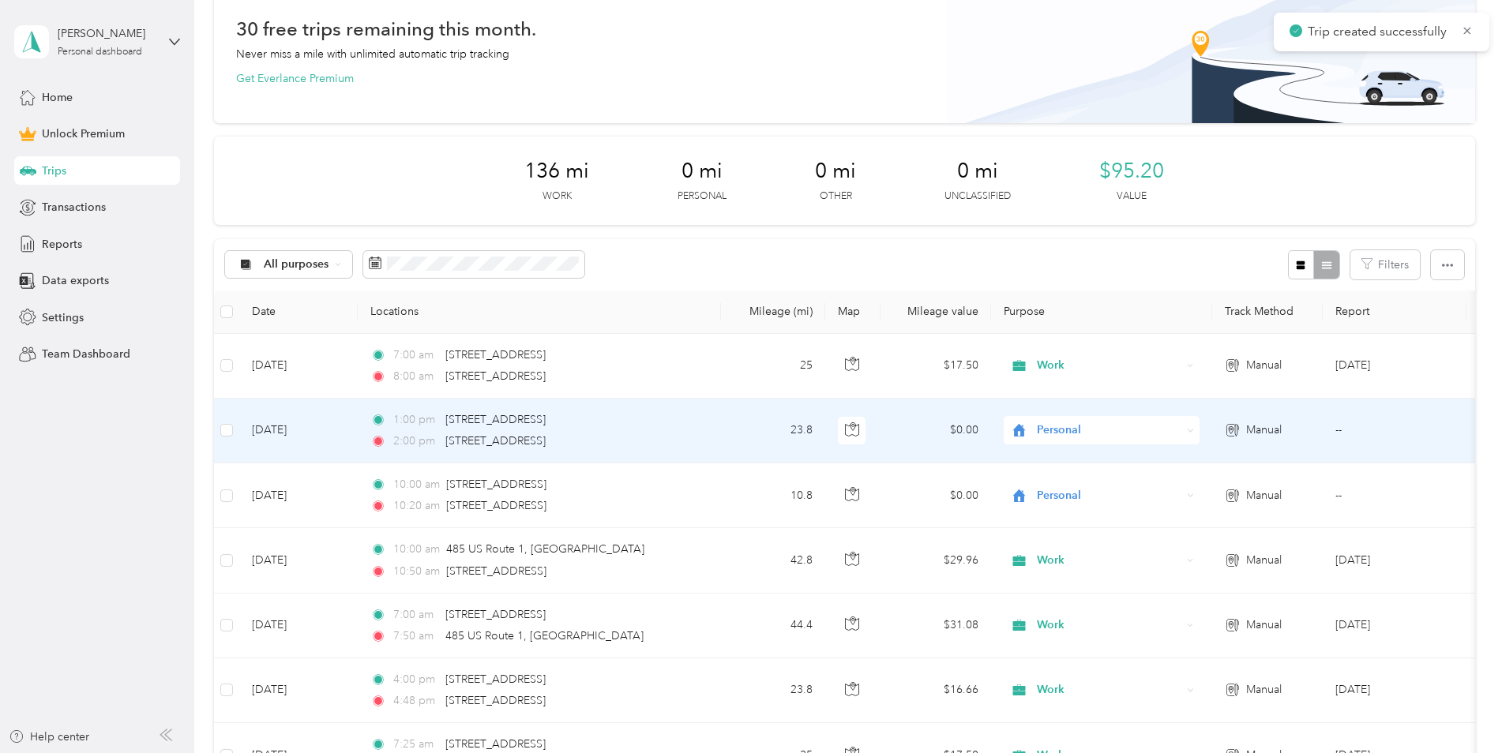
click at [1027, 430] on icon at bounding box center [1019, 430] width 20 height 13
click at [1043, 468] on ol "Work Personal Other Charity Medical Moving Commute" at bounding box center [1102, 542] width 196 height 193
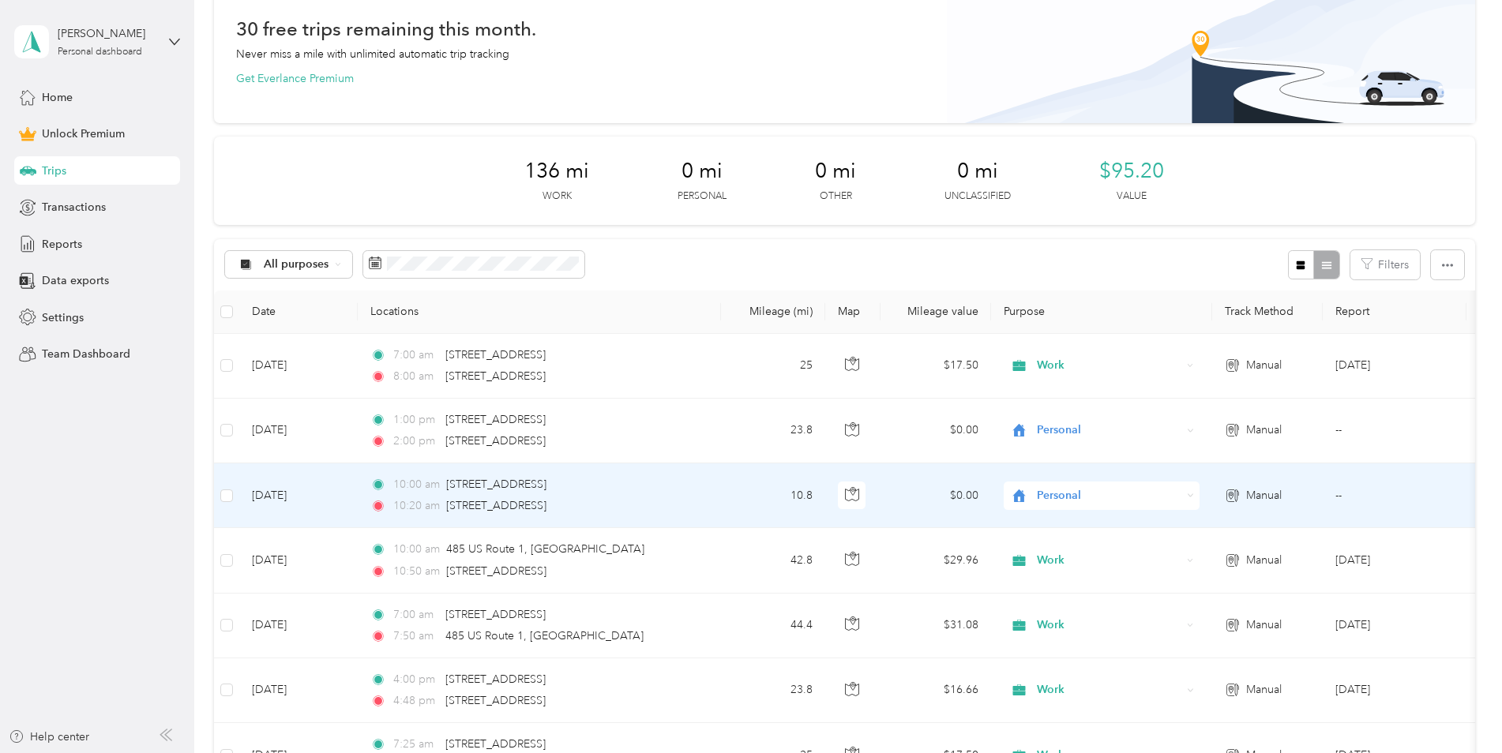
click at [1048, 494] on span "Personal" at bounding box center [1109, 495] width 145 height 17
click at [1049, 528] on li "Work" at bounding box center [1102, 526] width 196 height 28
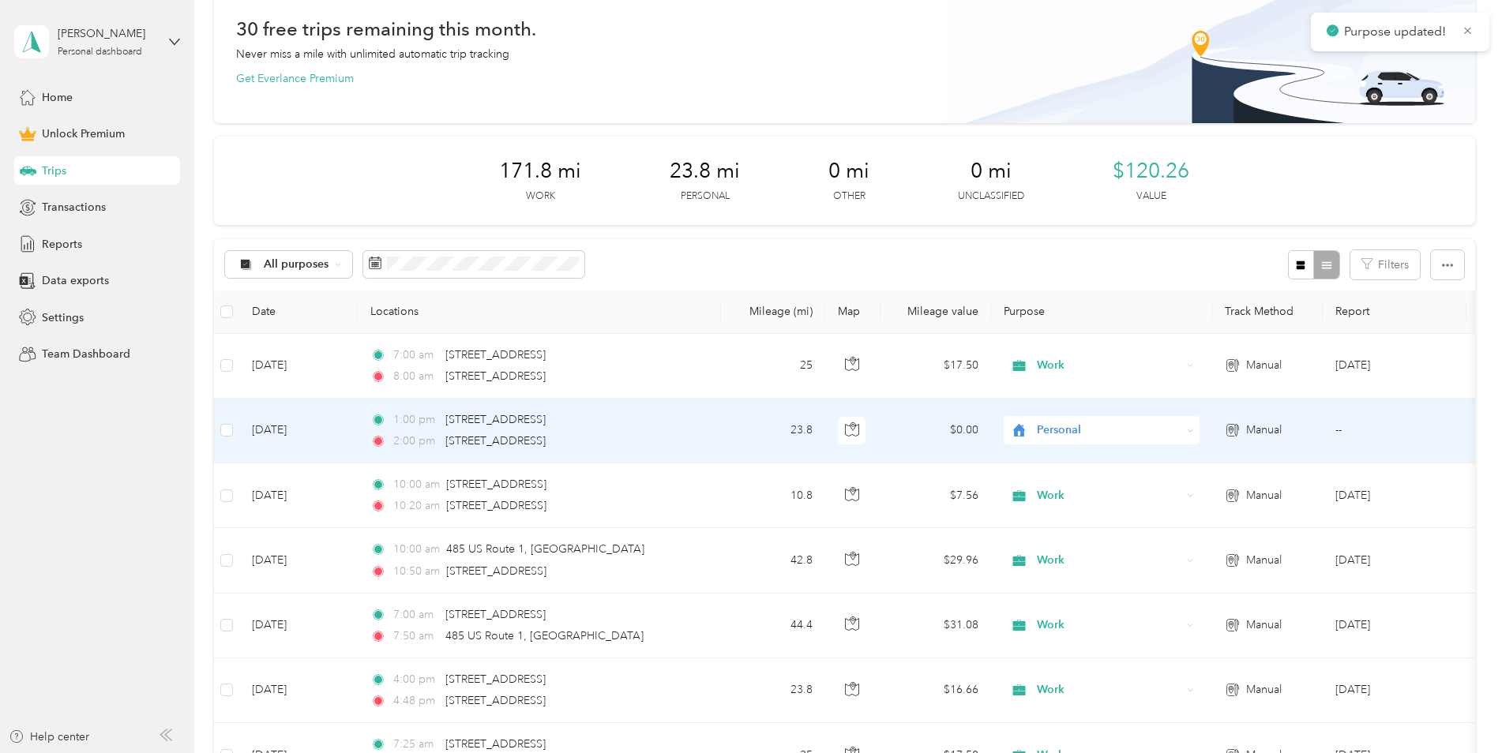
click at [1049, 426] on span "Personal" at bounding box center [1109, 430] width 145 height 17
click at [1056, 458] on span "Work" at bounding box center [1115, 460] width 146 height 17
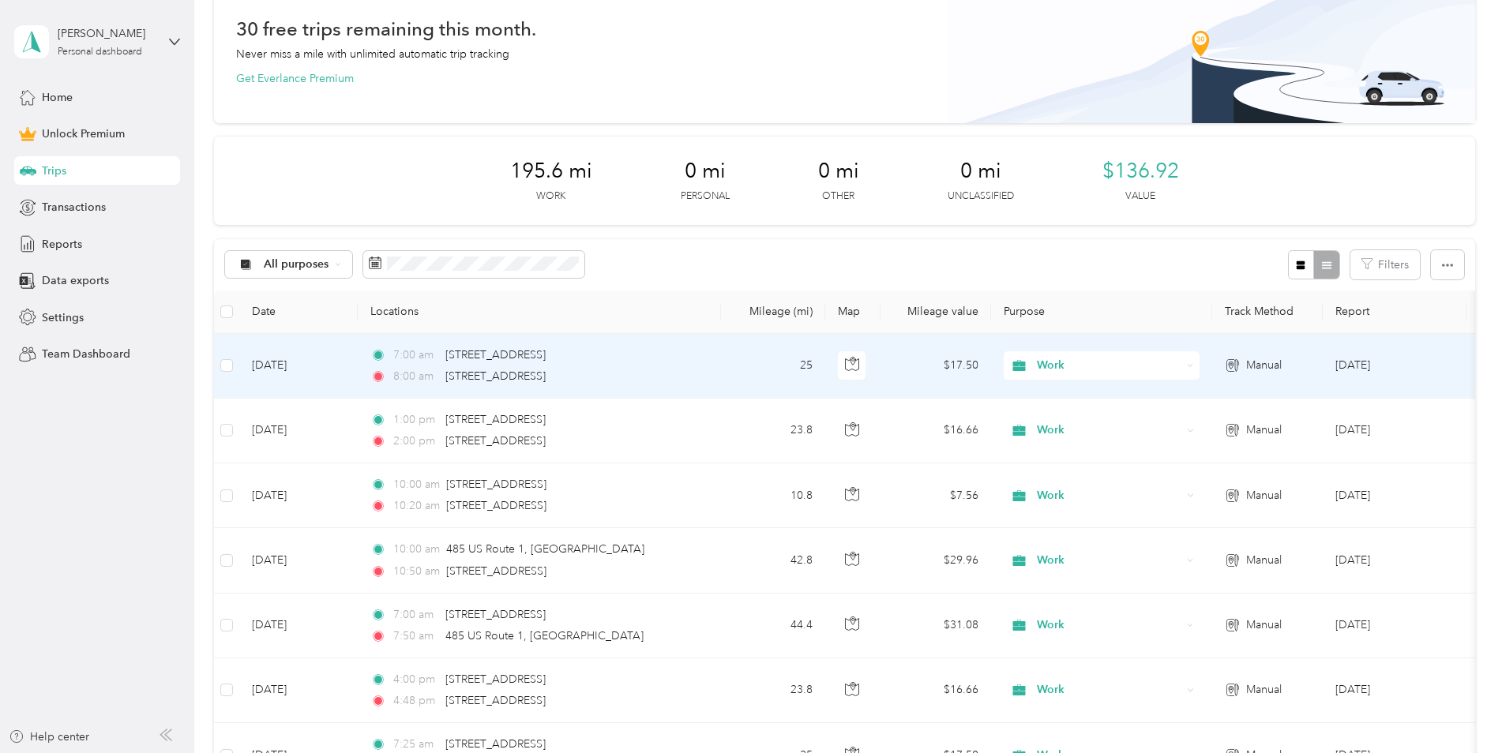
click at [288, 360] on td "[DATE]" at bounding box center [298, 366] width 118 height 65
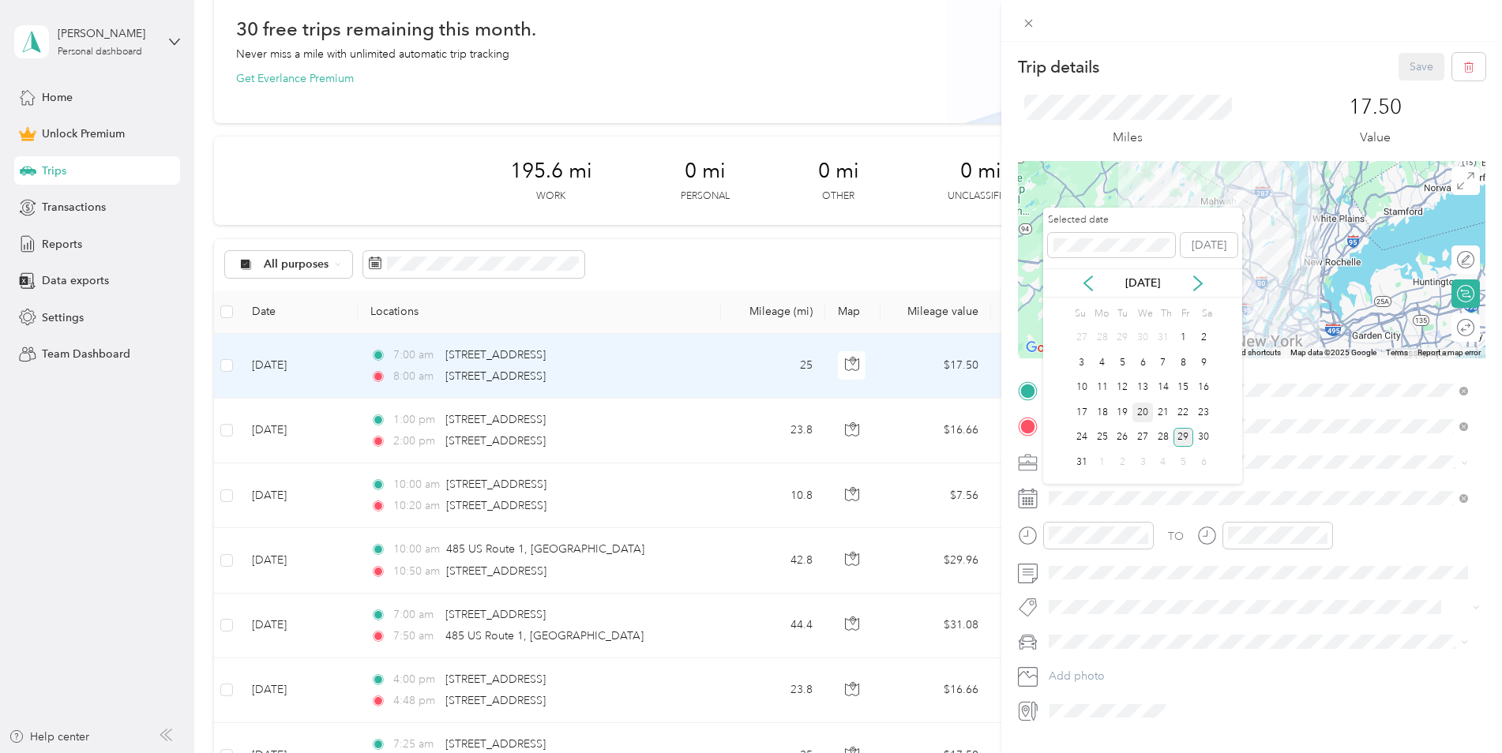
click at [1142, 411] on div "20" at bounding box center [1142, 413] width 21 height 20
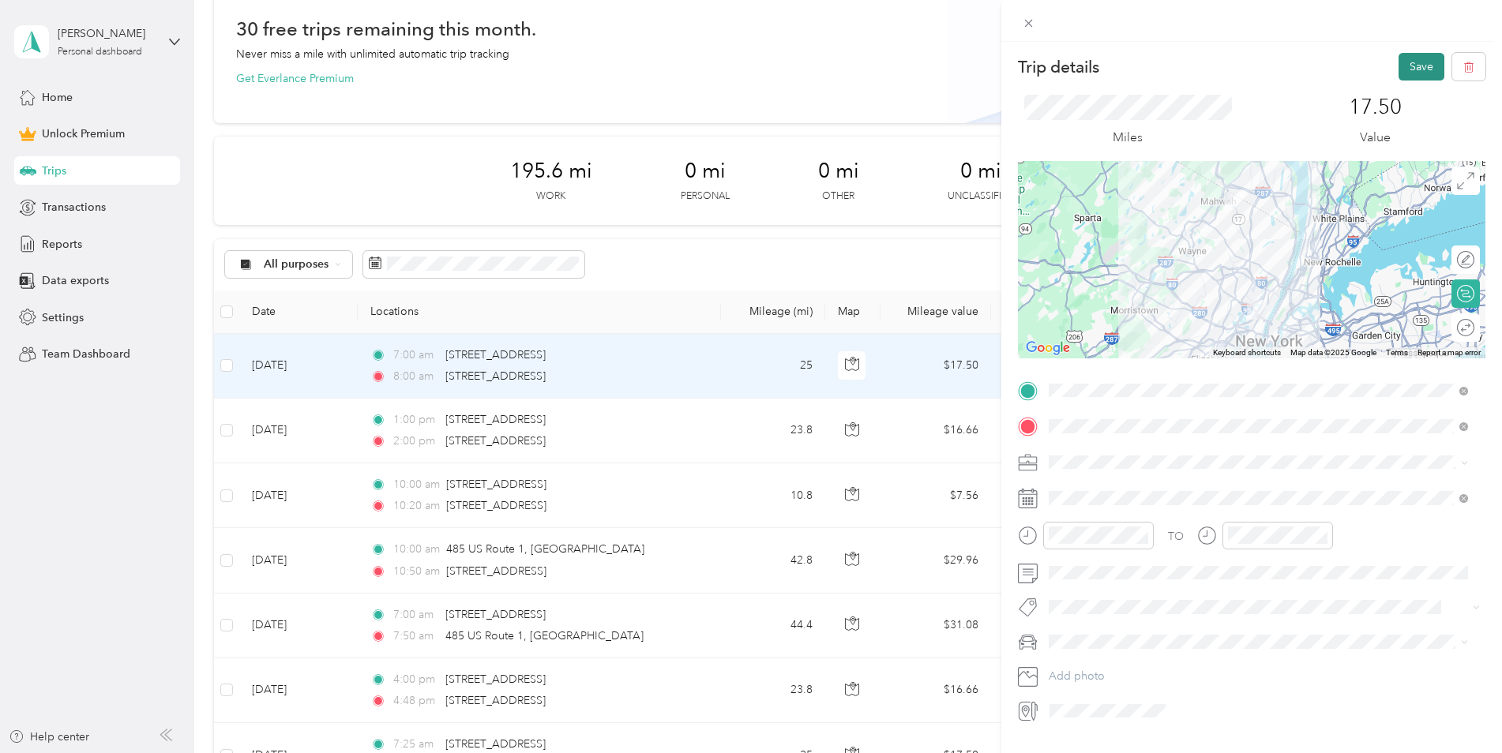
click at [1399, 69] on button "Save" at bounding box center [1421, 67] width 46 height 28
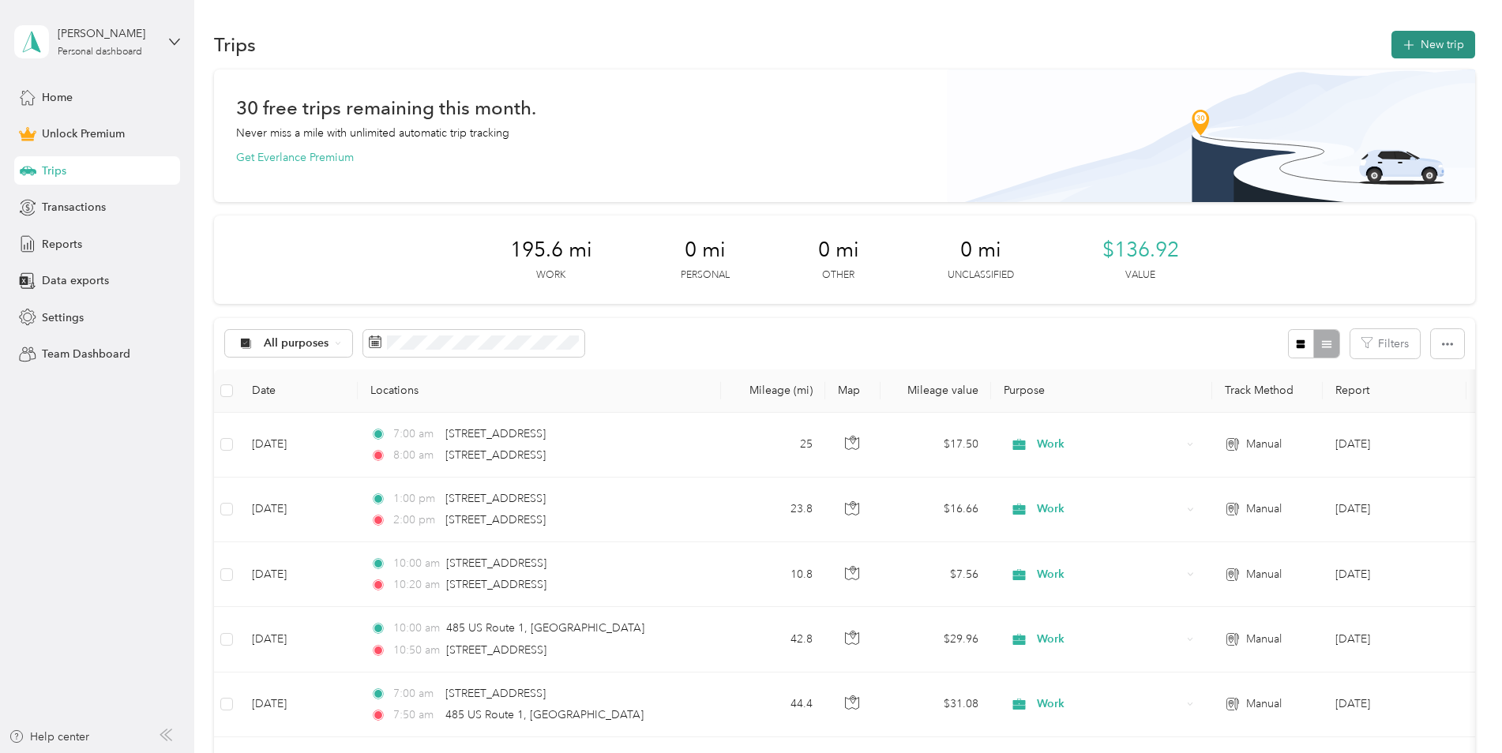
click at [1418, 54] on button "New trip" at bounding box center [1433, 45] width 84 height 28
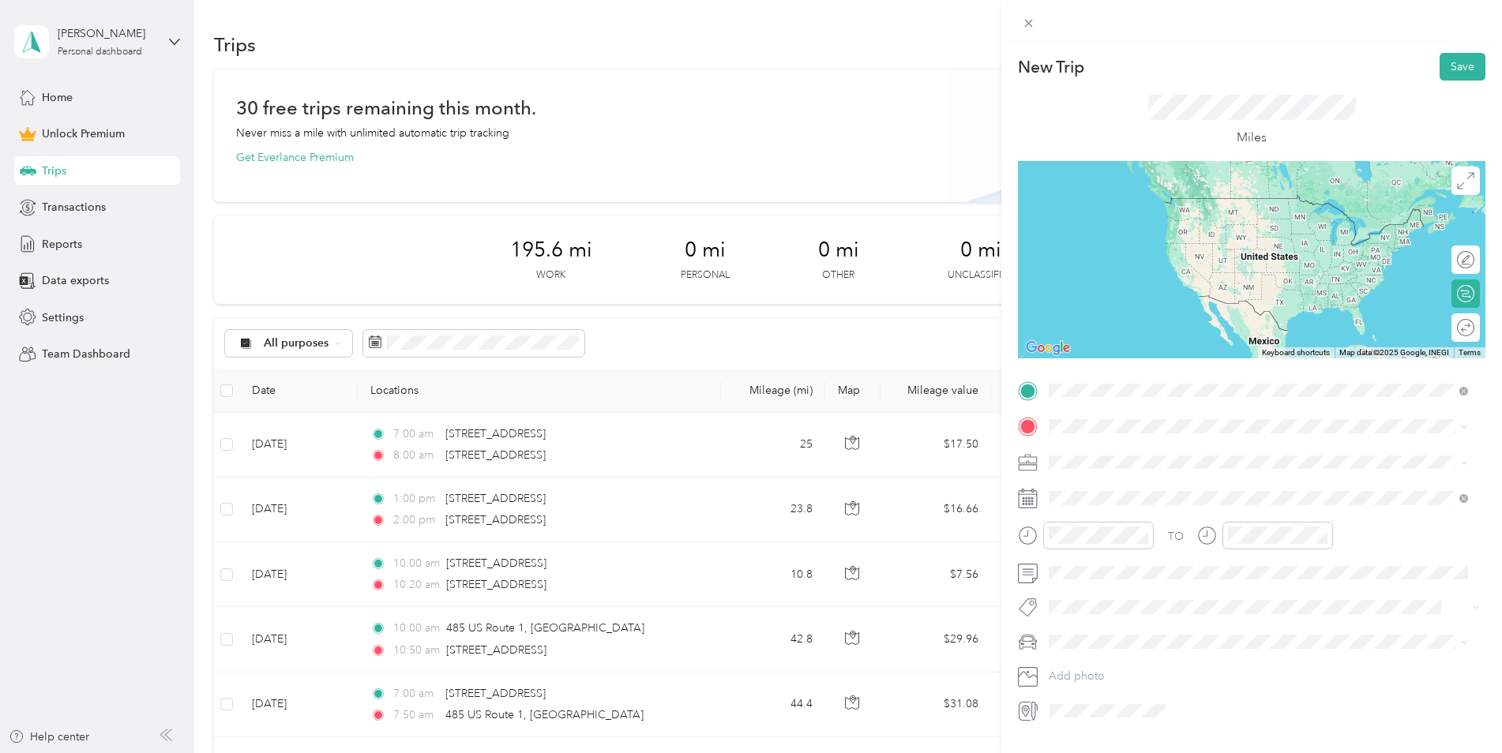
click at [1171, 452] on span "[STREET_ADDRESS][US_STATE]" at bounding box center [1158, 448] width 158 height 14
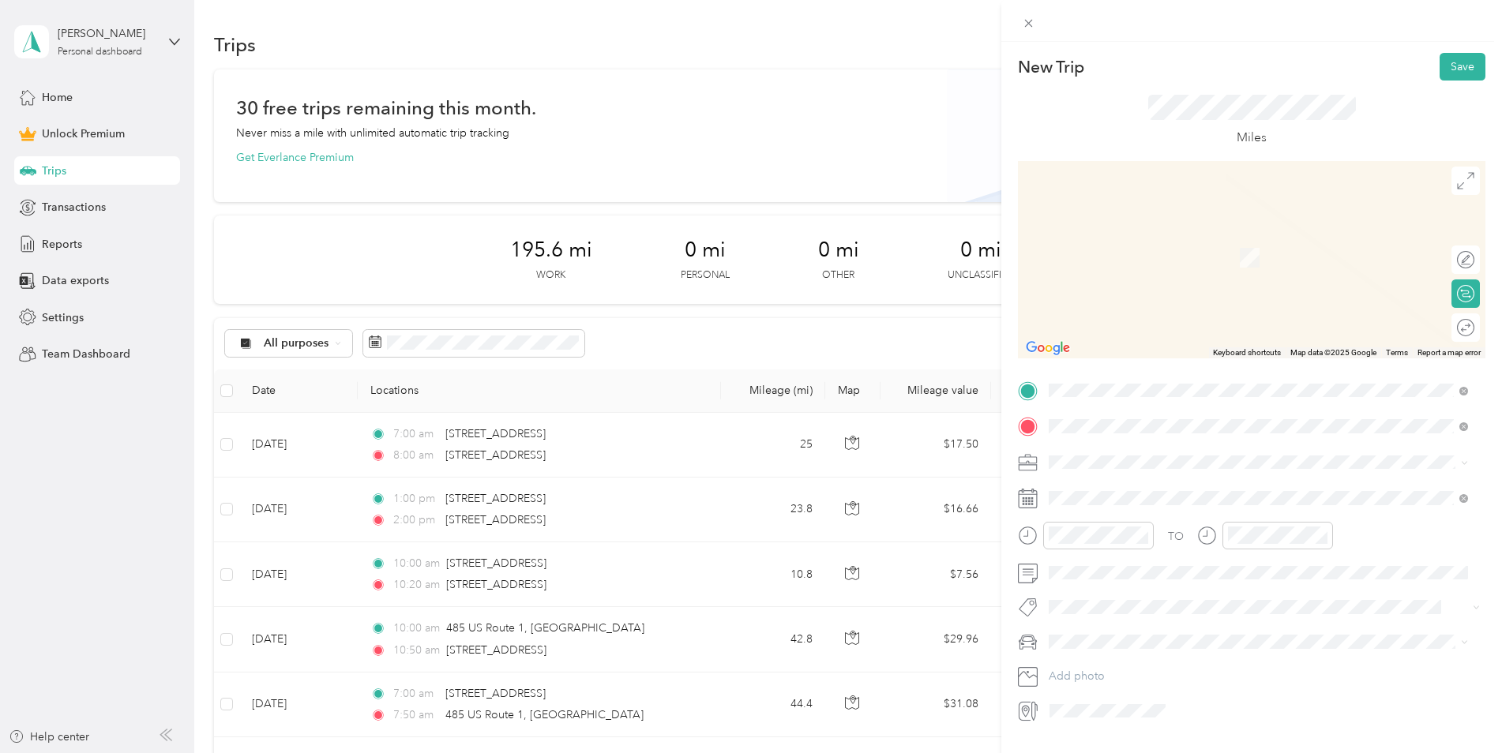
click at [1154, 523] on span "[STREET_ADDRESS][US_STATE]" at bounding box center [1158, 516] width 158 height 14
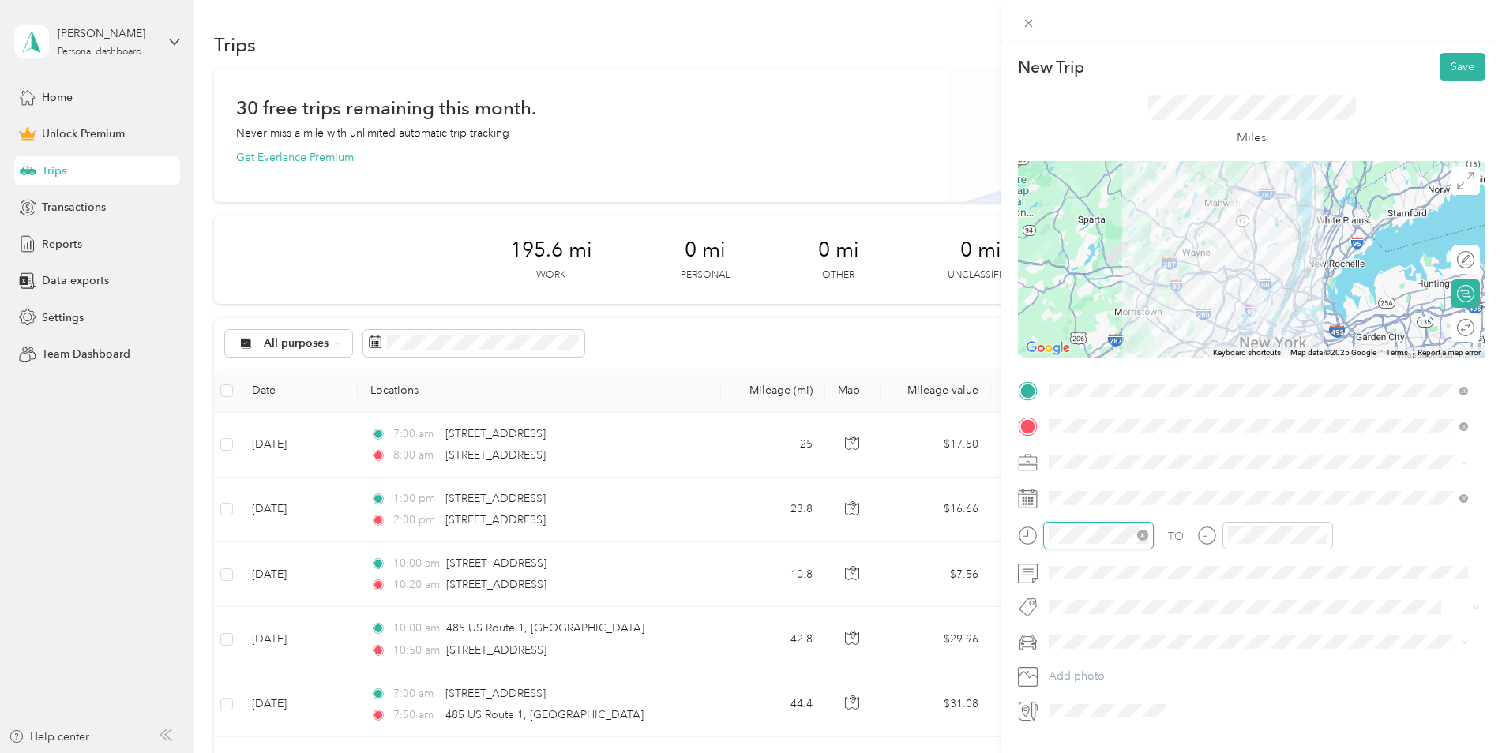
scroll to position [221, 0]
click at [1064, 377] on div "03" at bounding box center [1065, 375] width 38 height 22
click at [1109, 323] on div "00" at bounding box center [1110, 324] width 38 height 22
click at [1159, 343] on div "PM" at bounding box center [1155, 347] width 38 height 22
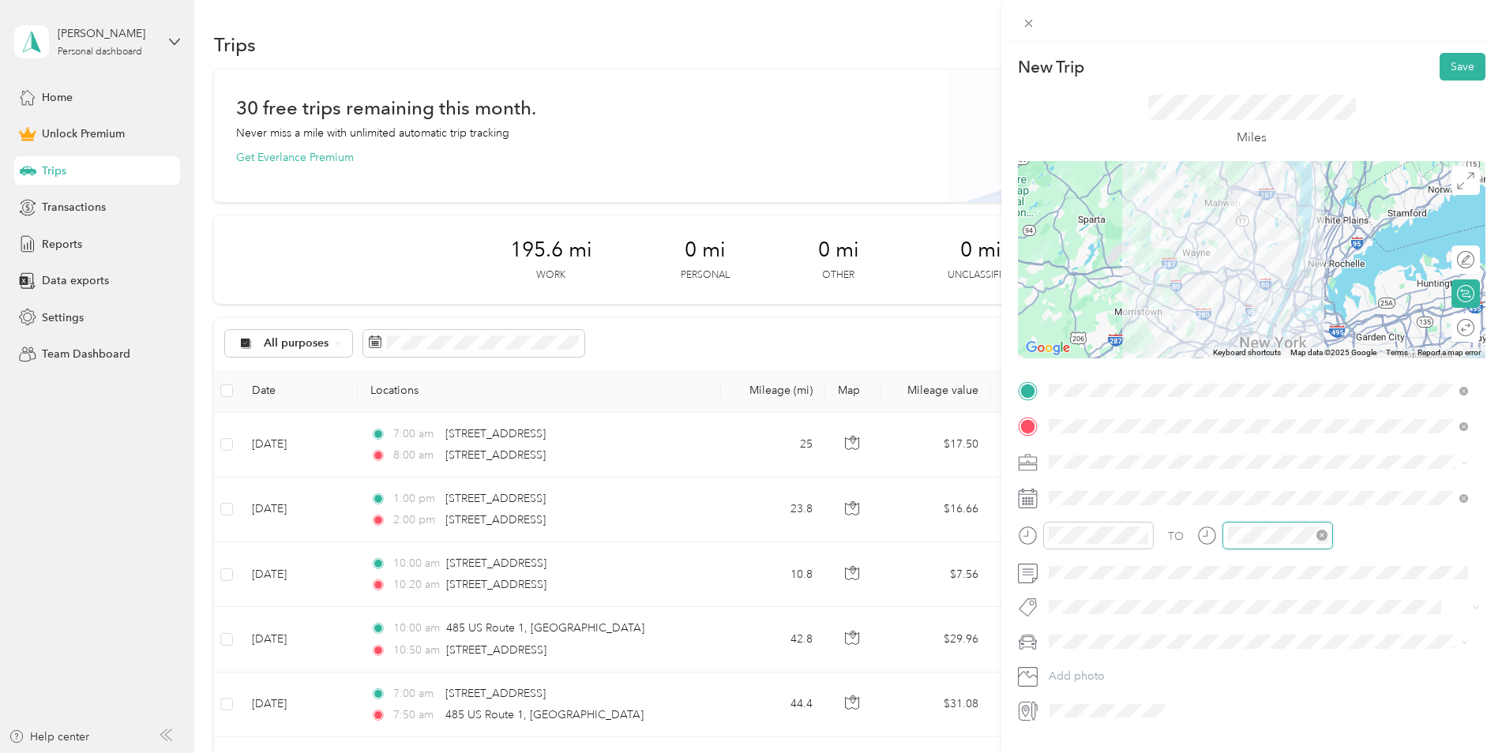
scroll to position [221, 0]
click at [1208, 527] on div at bounding box center [1265, 536] width 136 height 28
click at [1240, 322] on div "04" at bounding box center [1244, 318] width 38 height 22
click at [1282, 325] on div "00" at bounding box center [1289, 324] width 38 height 22
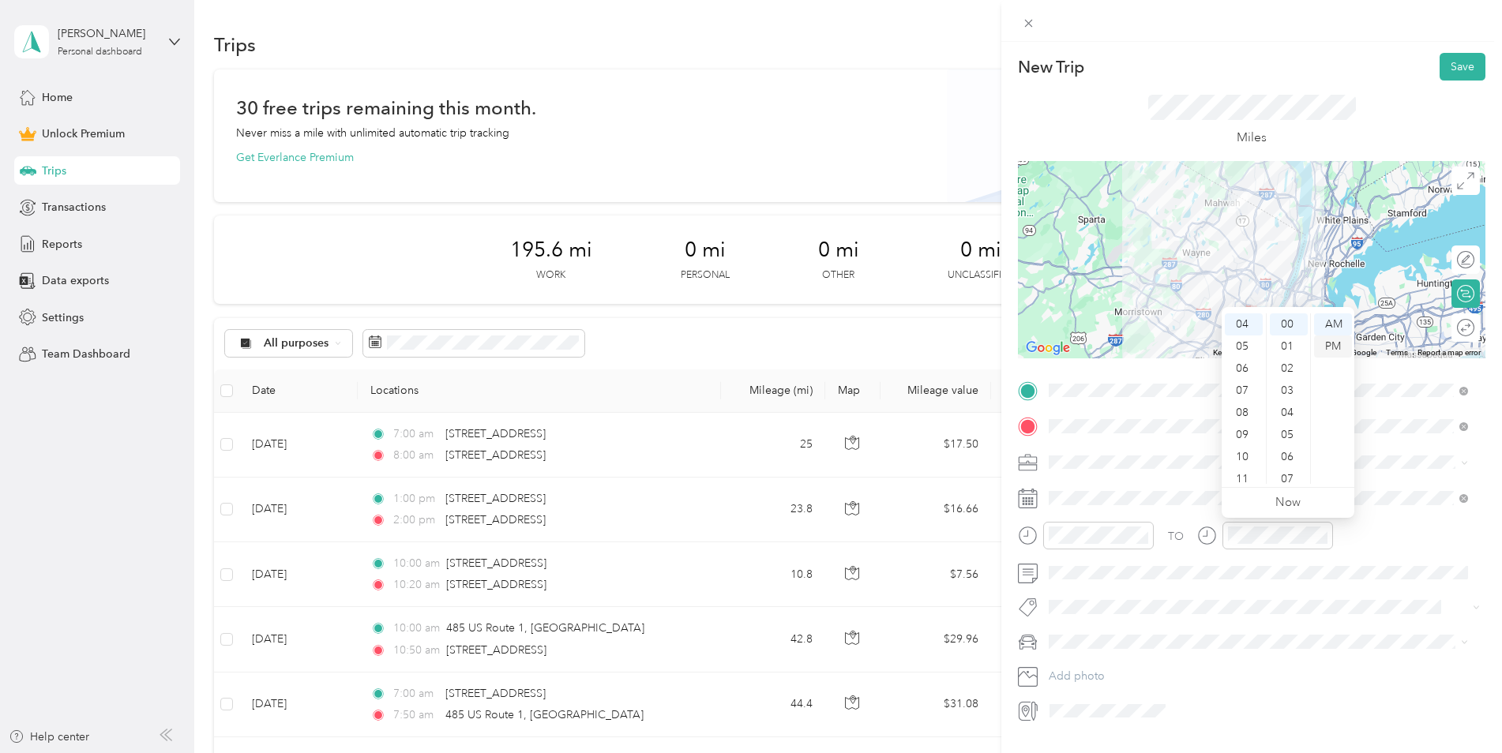
click at [1338, 344] on div "PM" at bounding box center [1333, 347] width 38 height 22
click at [1076, 497] on li "Work" at bounding box center [1258, 490] width 430 height 28
click at [1440, 66] on button "Save" at bounding box center [1463, 67] width 46 height 28
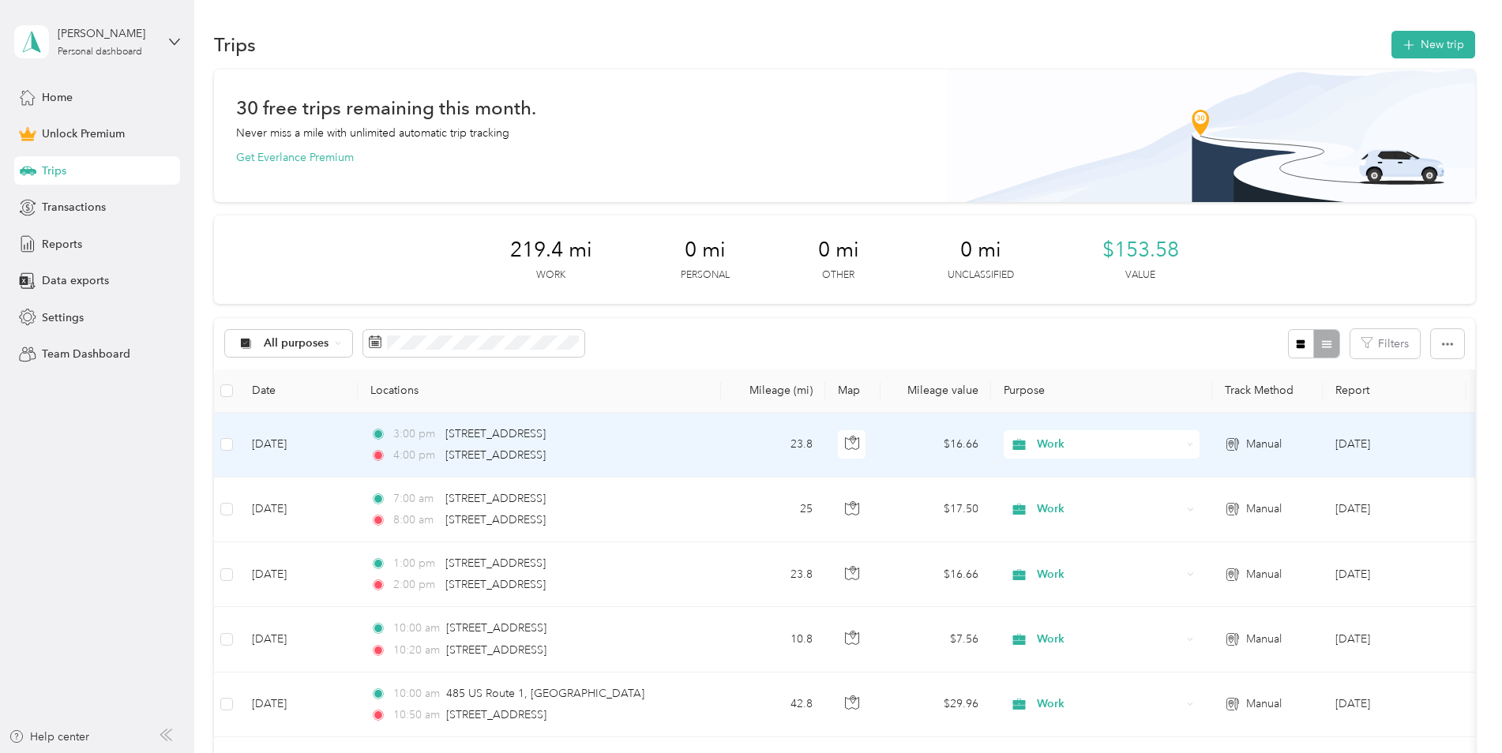
click at [291, 446] on td "[DATE]" at bounding box center [298, 445] width 118 height 65
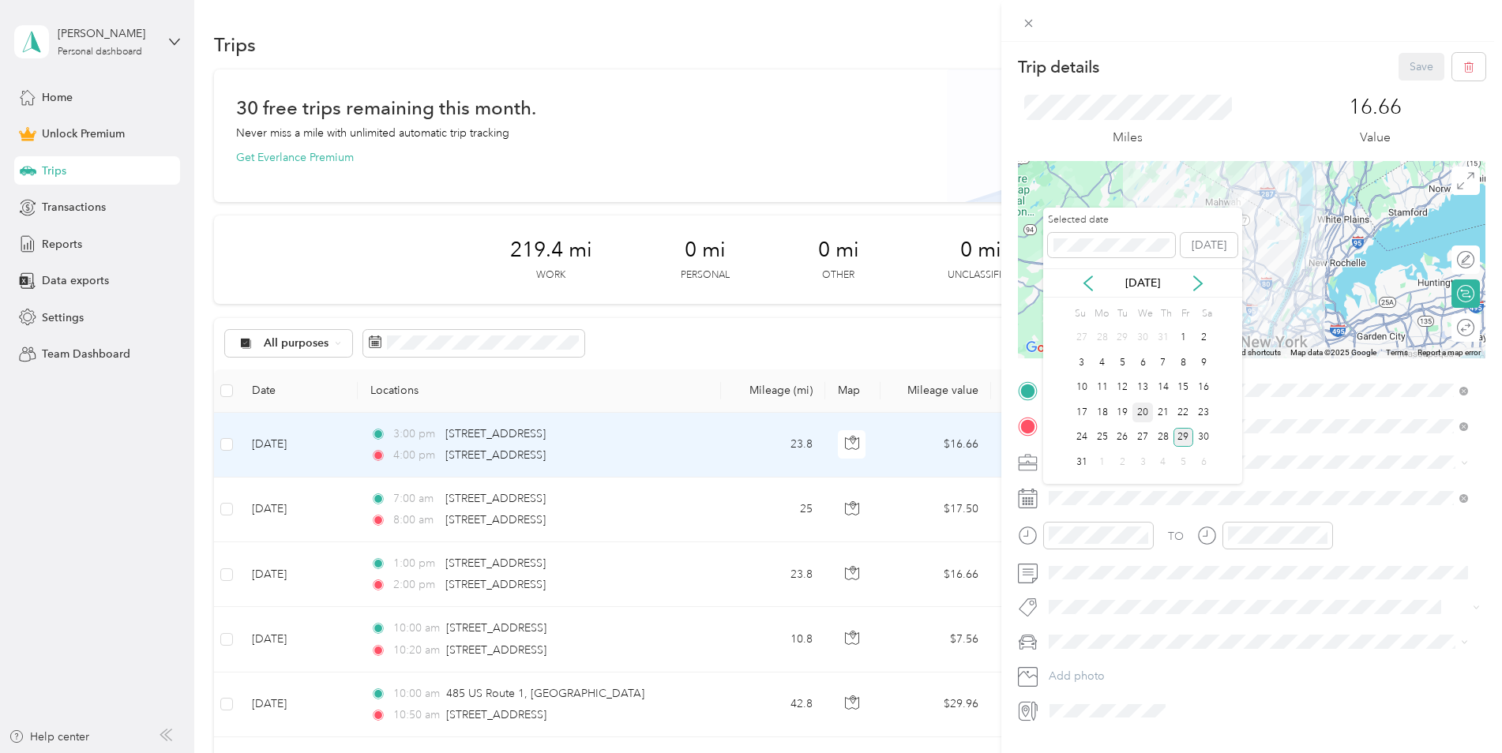
click at [1137, 411] on div "20" at bounding box center [1142, 413] width 21 height 20
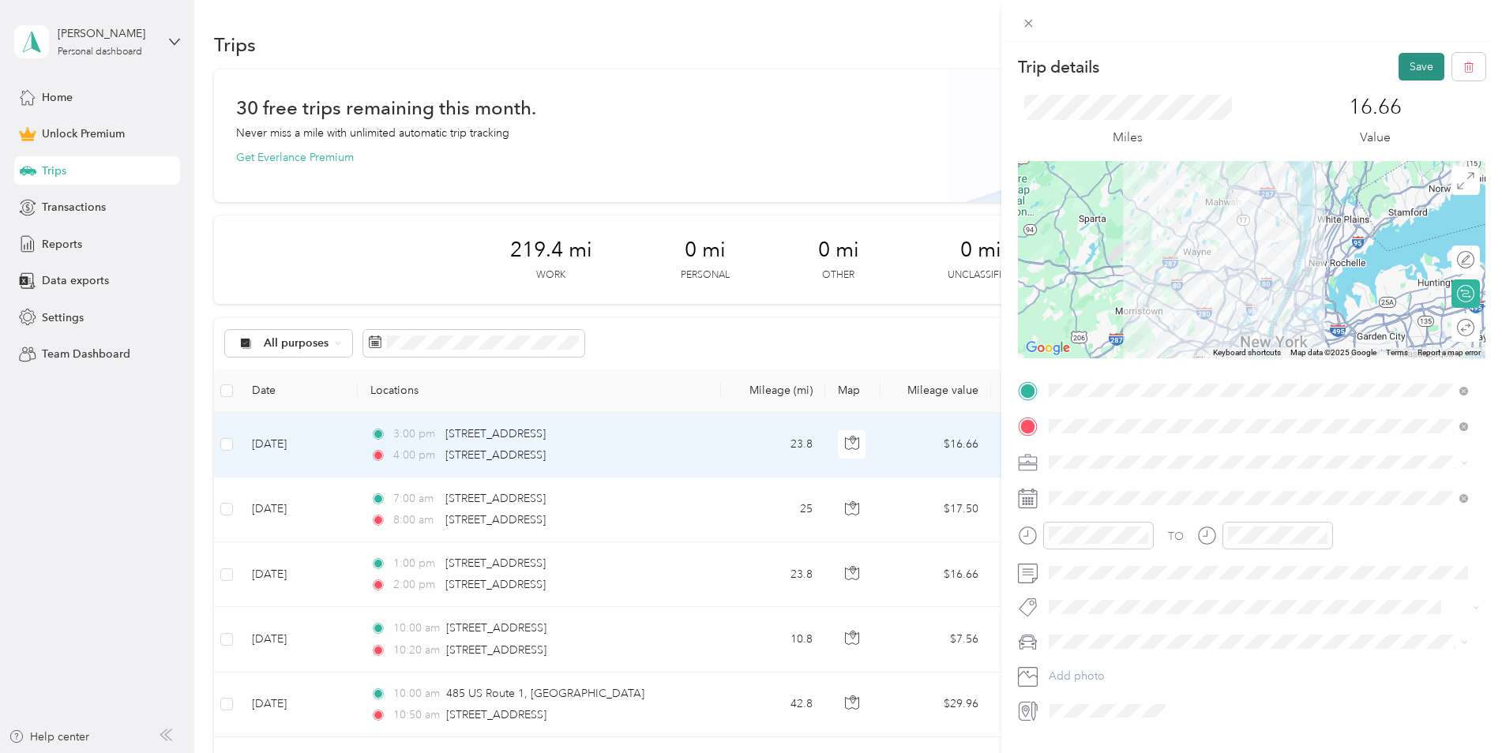
click at [1404, 73] on button "Save" at bounding box center [1421, 67] width 46 height 28
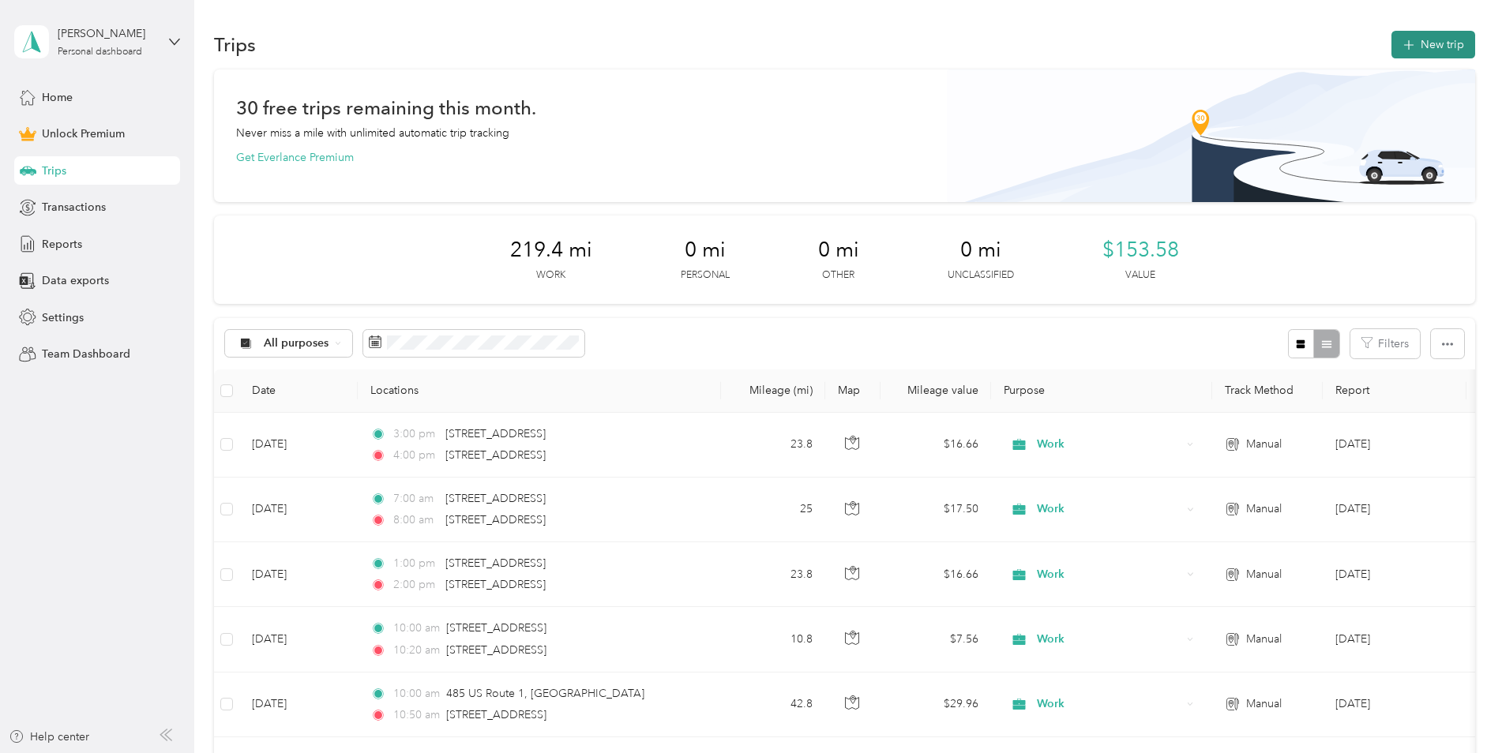
click at [1418, 52] on button "New trip" at bounding box center [1433, 45] width 84 height 28
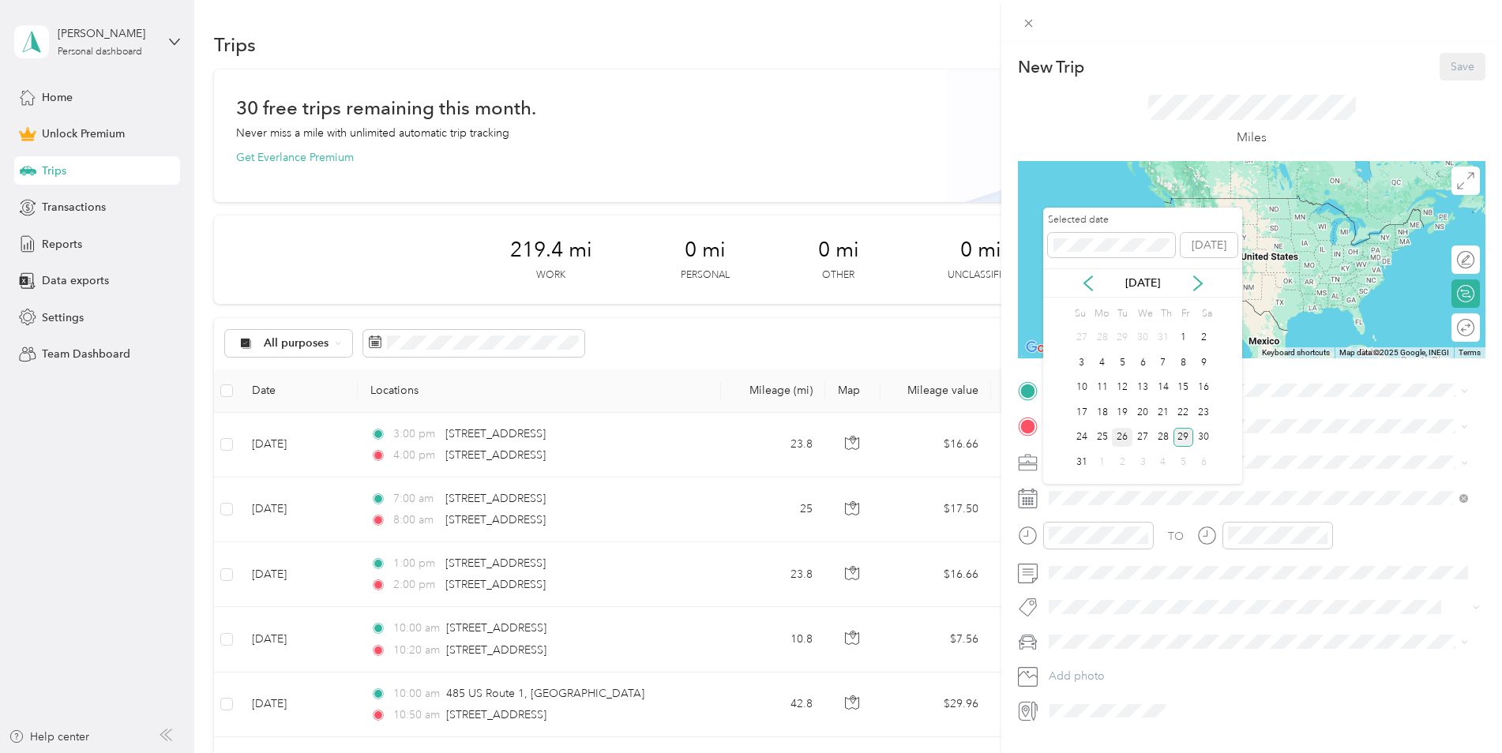
click at [1121, 436] on div "26" at bounding box center [1122, 438] width 21 height 20
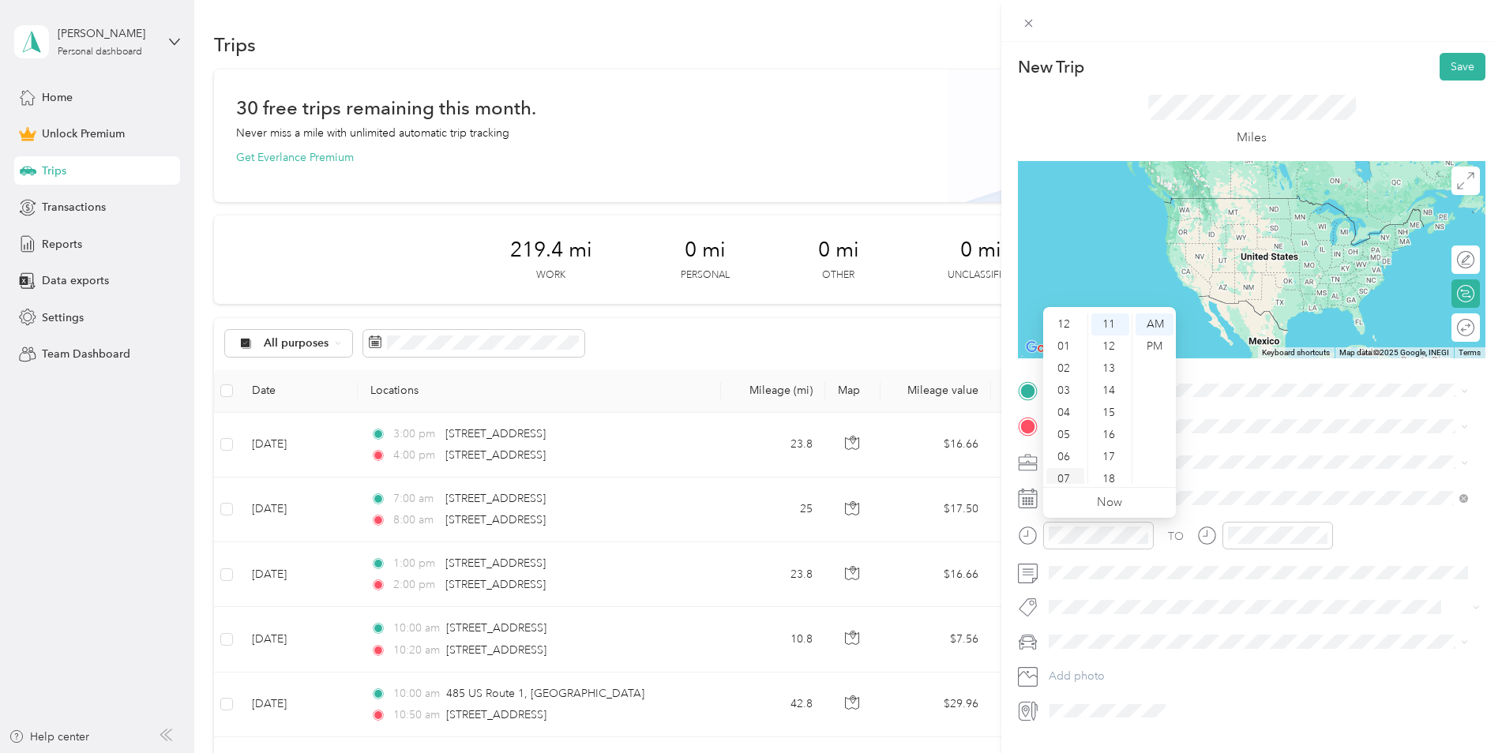
click at [1065, 473] on div "07" at bounding box center [1065, 479] width 38 height 22
click at [1105, 319] on div "00" at bounding box center [1110, 324] width 38 height 22
click at [1159, 452] on span "[STREET_ADDRESS][US_STATE]" at bounding box center [1158, 448] width 158 height 14
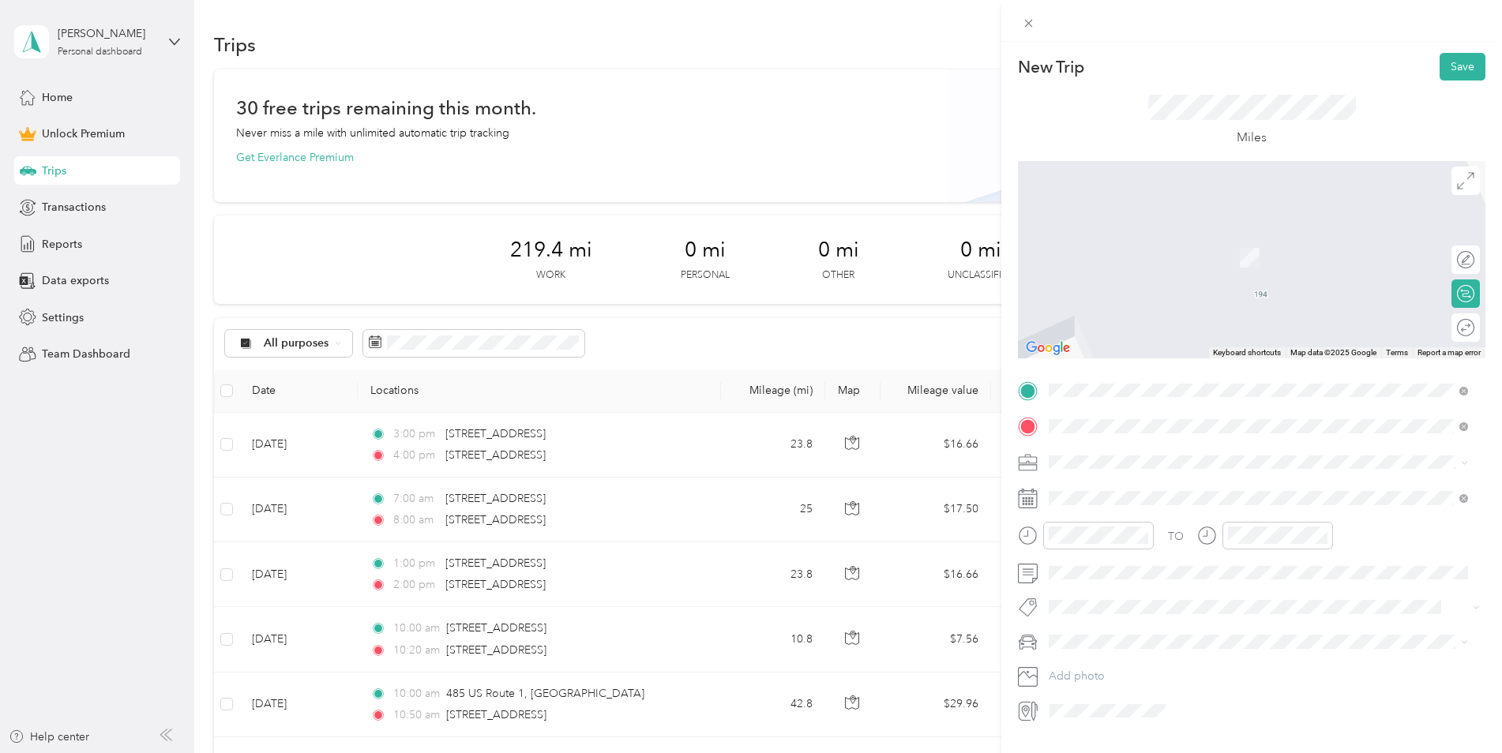
click at [1158, 478] on span "[STREET_ADDRESS][US_STATE]" at bounding box center [1158, 483] width 158 height 14
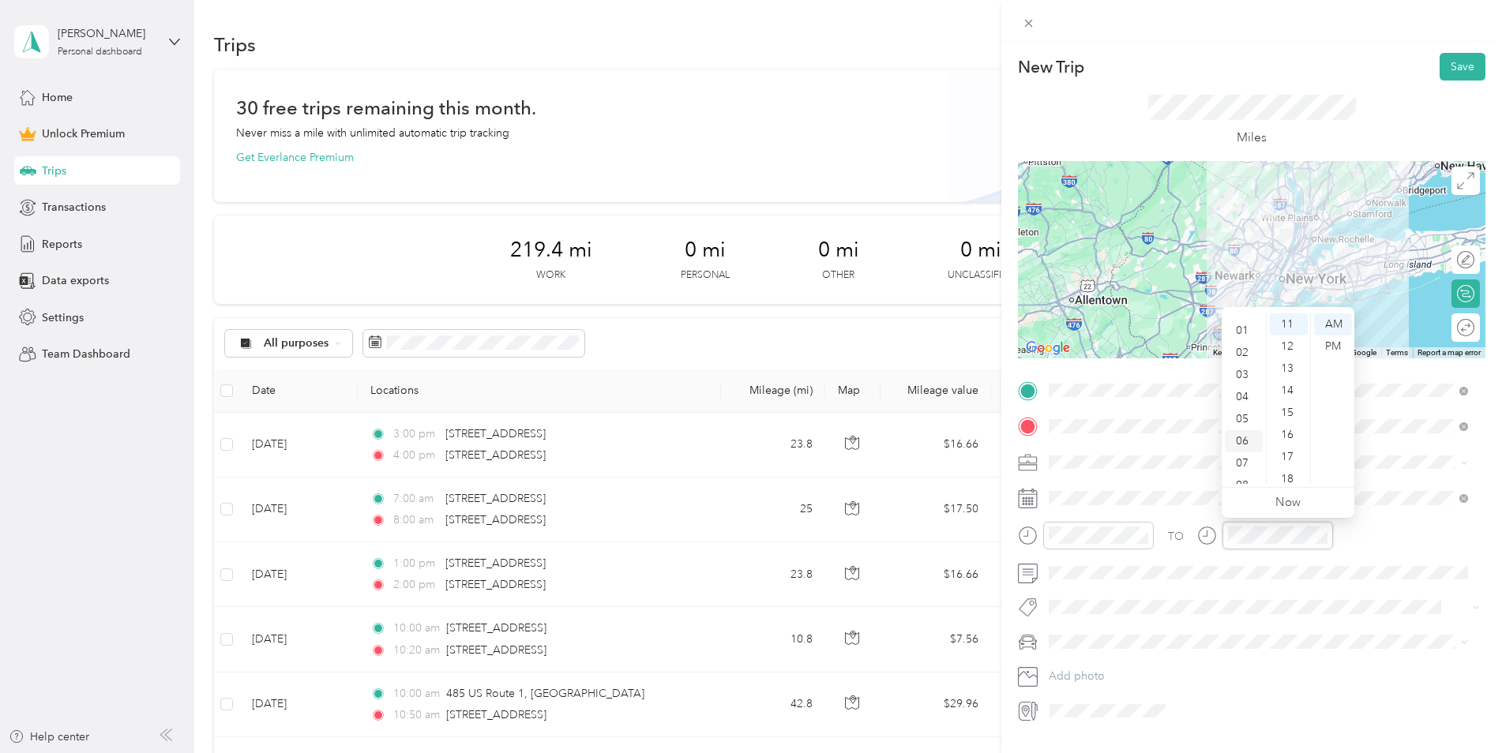
scroll to position [95, 0]
click at [1248, 410] on div "08" at bounding box center [1244, 407] width 38 height 22
click at [1286, 320] on div "00" at bounding box center [1289, 318] width 38 height 22
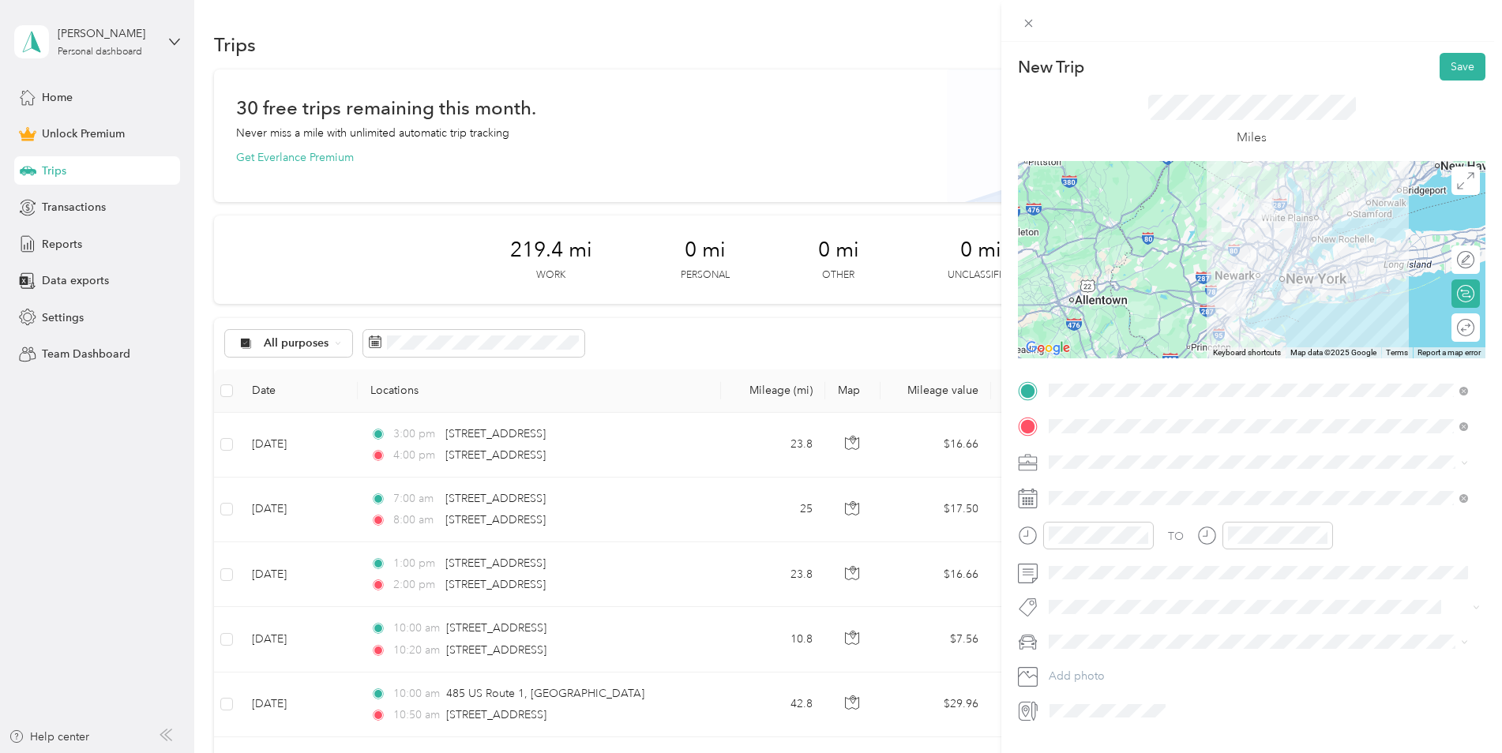
click at [1094, 485] on div "Work" at bounding box center [1258, 490] width 408 height 17
click at [1446, 54] on button "Save" at bounding box center [1463, 67] width 46 height 28
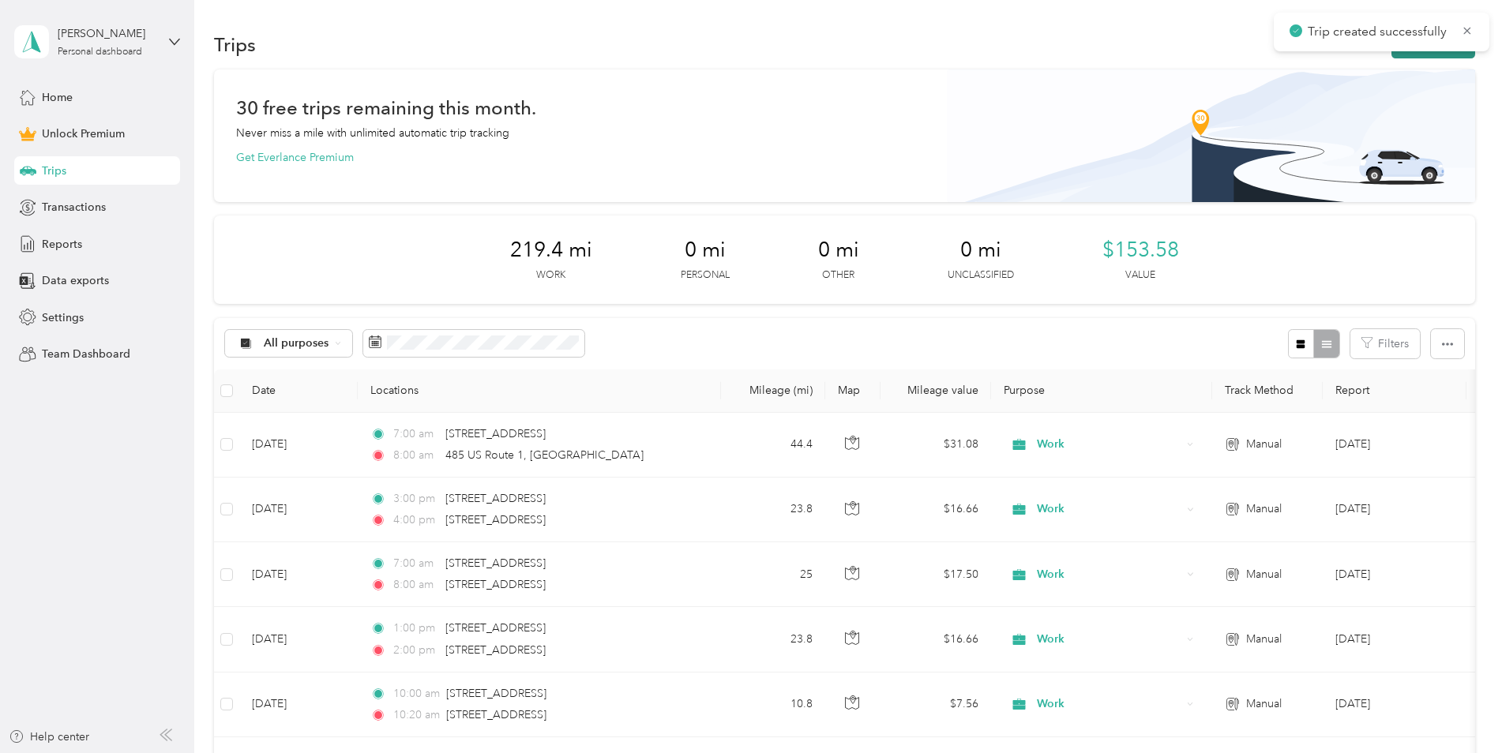
click at [1402, 56] on button "New trip" at bounding box center [1433, 45] width 84 height 28
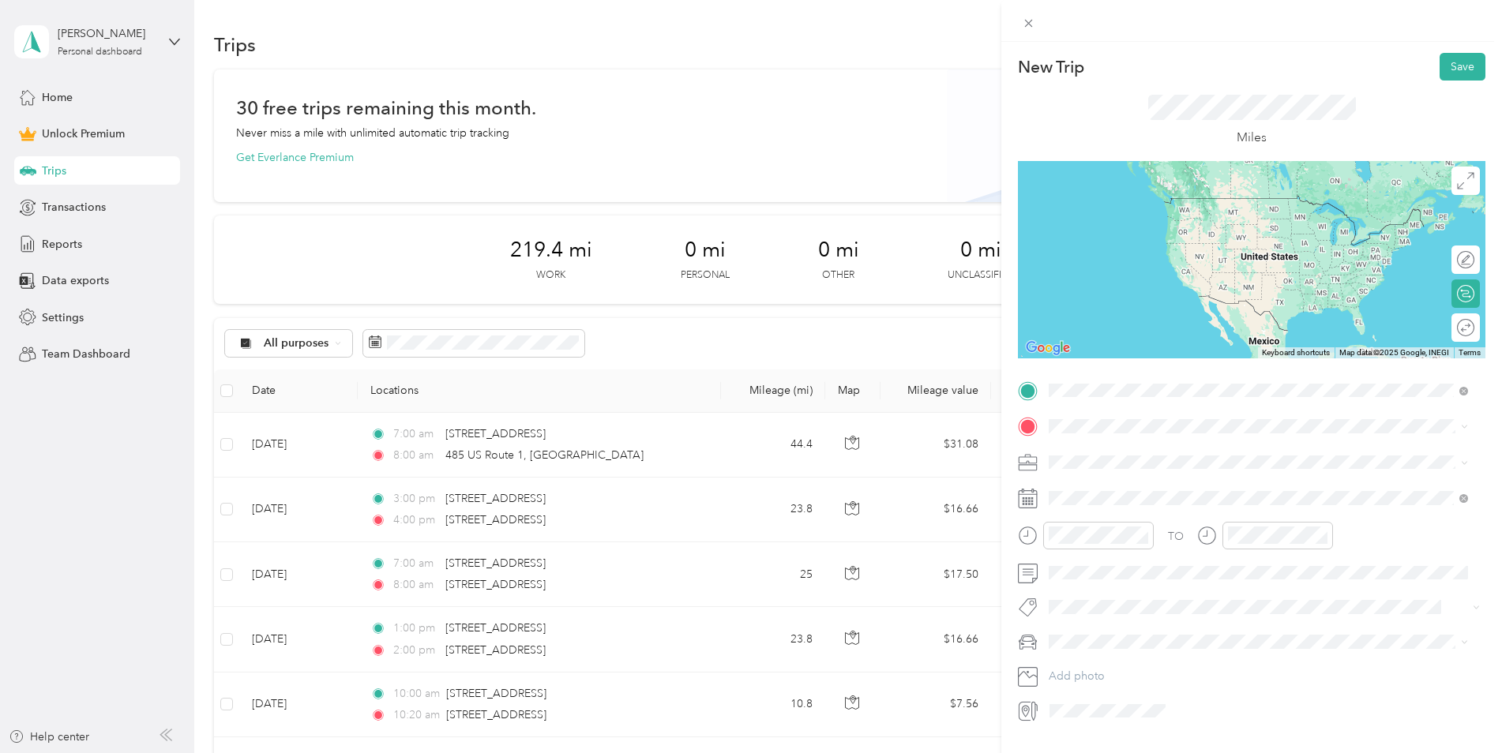
click at [1141, 444] on span "[STREET_ADDRESS][US_STATE]" at bounding box center [1158, 448] width 158 height 14
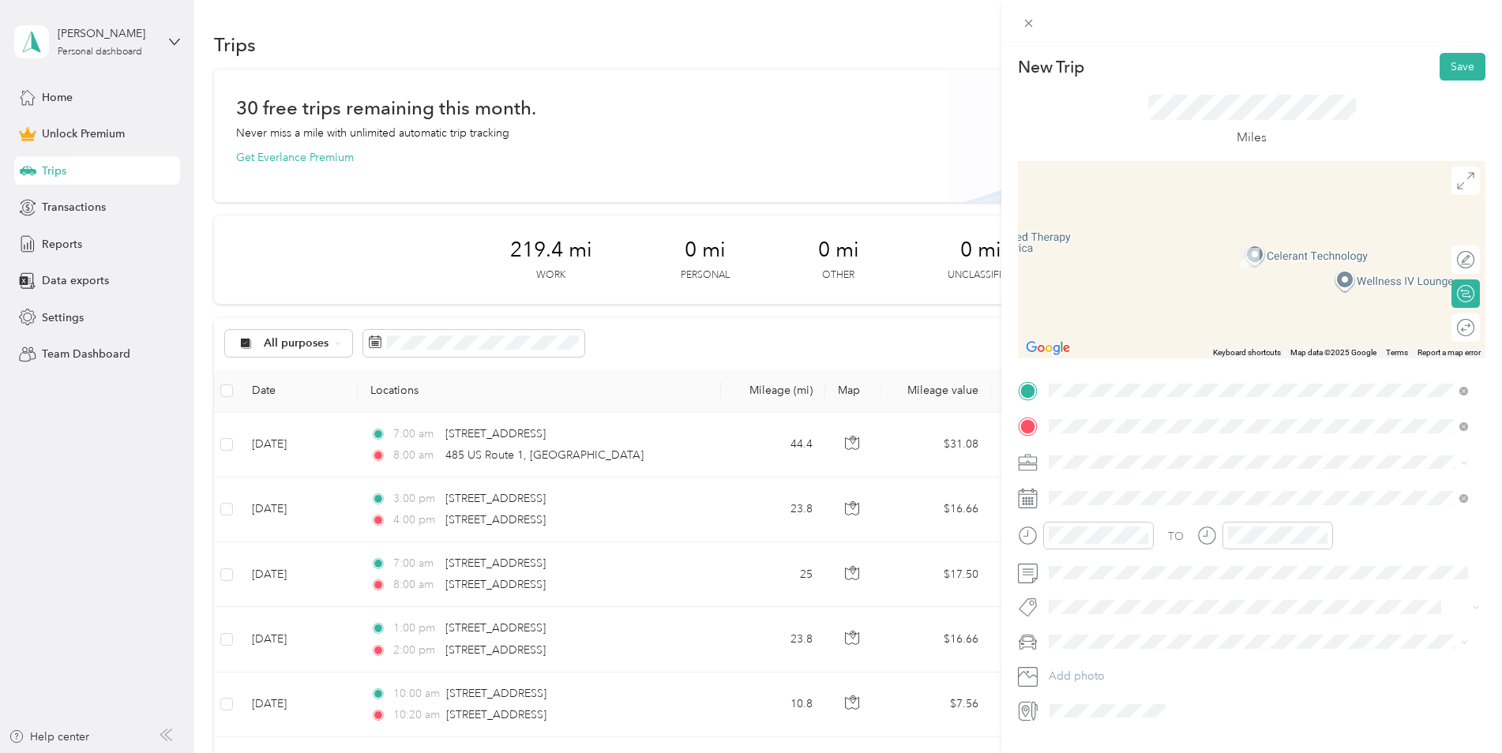
click at [1147, 490] on span "[STREET_ADDRESS][US_STATE]" at bounding box center [1158, 483] width 158 height 14
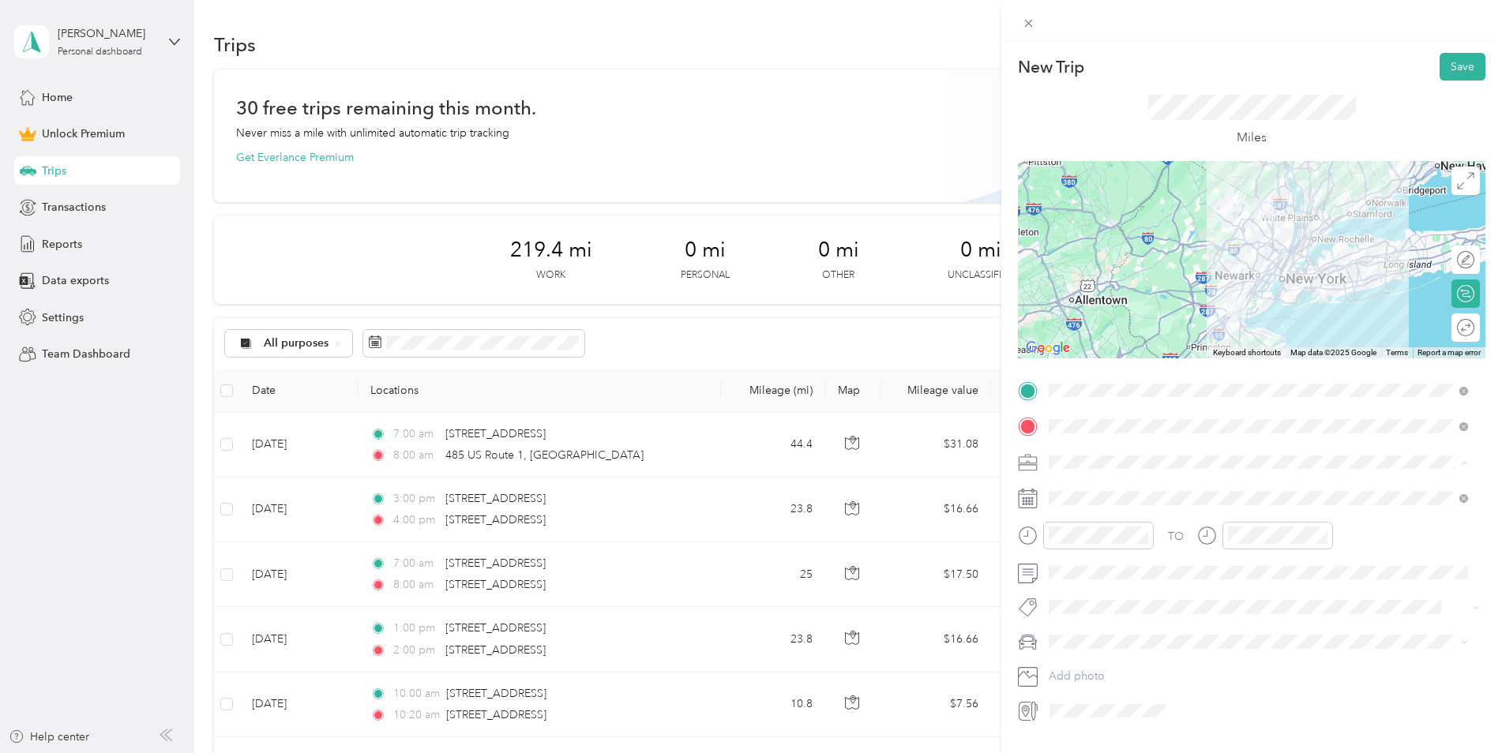
click at [1089, 499] on ol "Work Personal Other Charity Medical Moving Commute" at bounding box center [1258, 572] width 430 height 193
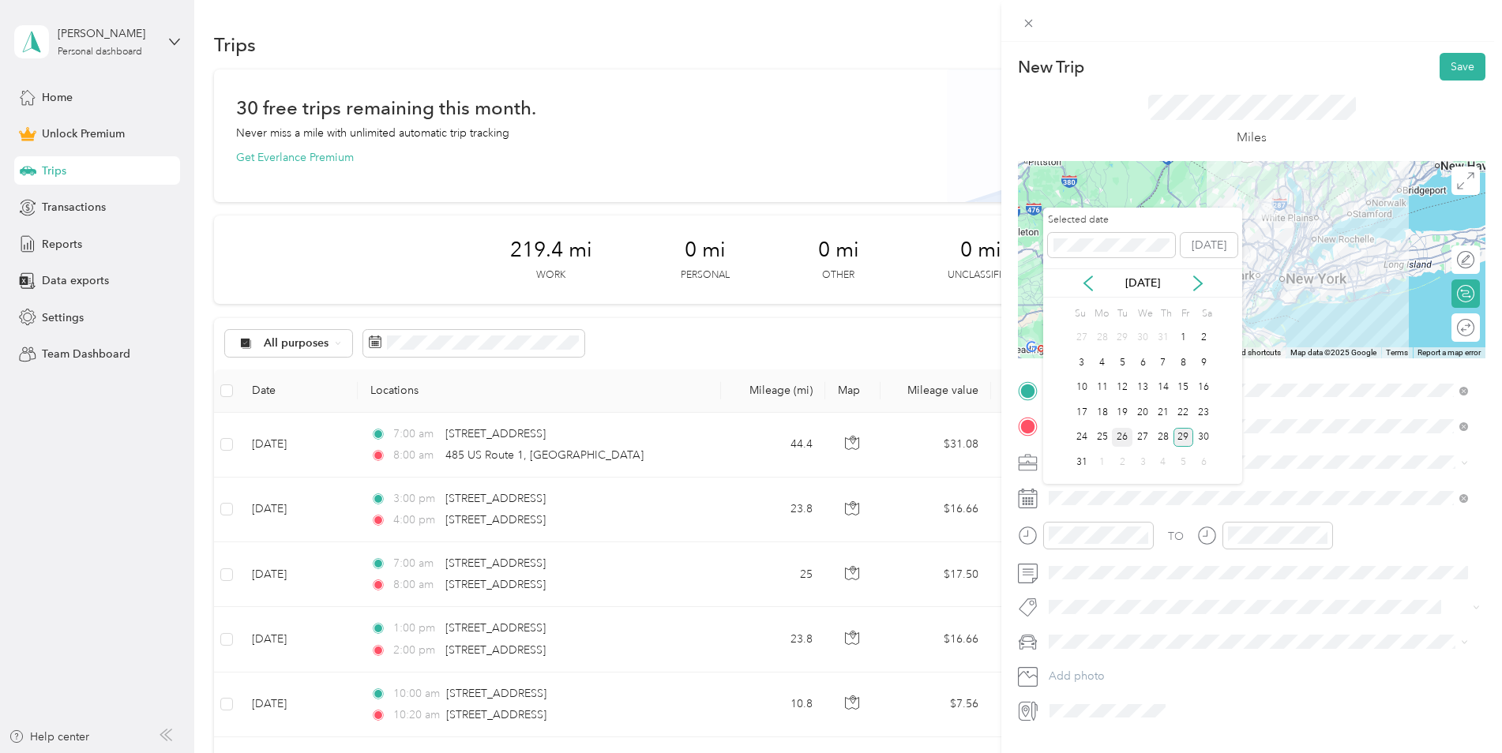
click at [1113, 434] on div "26" at bounding box center [1122, 438] width 21 height 20
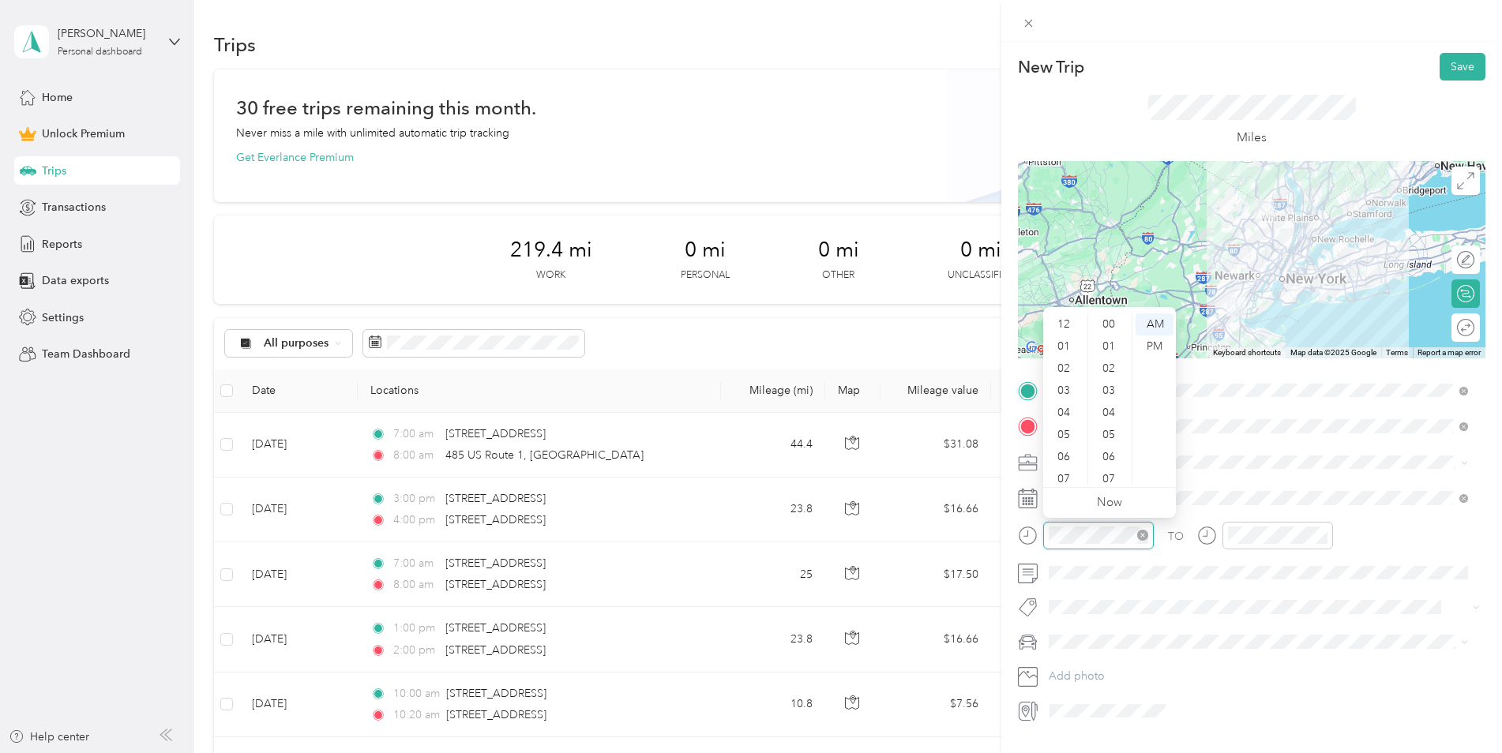
scroll to position [95, 0]
click at [1022, 536] on div at bounding box center [1086, 536] width 136 height 28
click at [1064, 453] on div "10" at bounding box center [1065, 451] width 38 height 22
click at [1105, 437] on div "10" at bounding box center [1110, 438] width 38 height 22
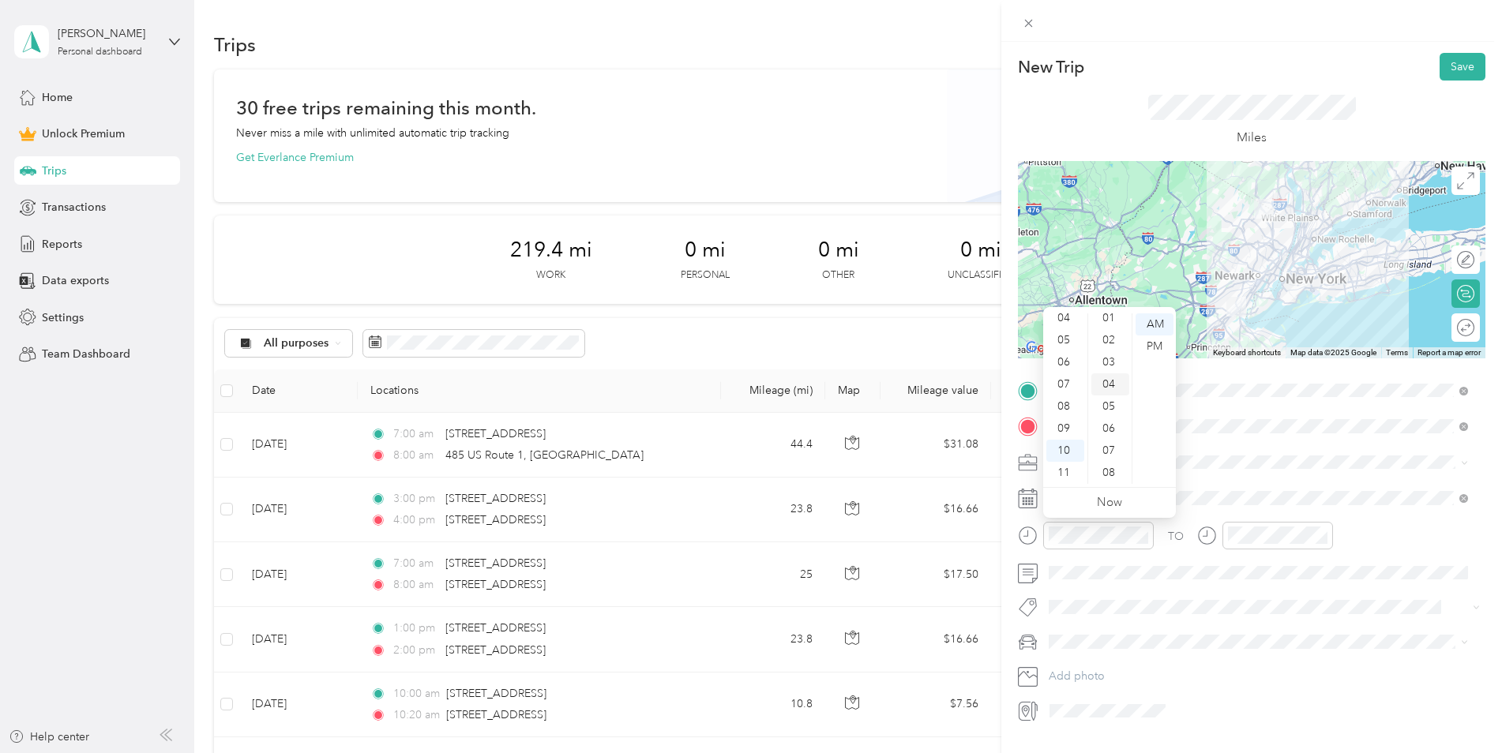
scroll to position [0, 0]
click at [1106, 325] on div "00" at bounding box center [1110, 324] width 38 height 22
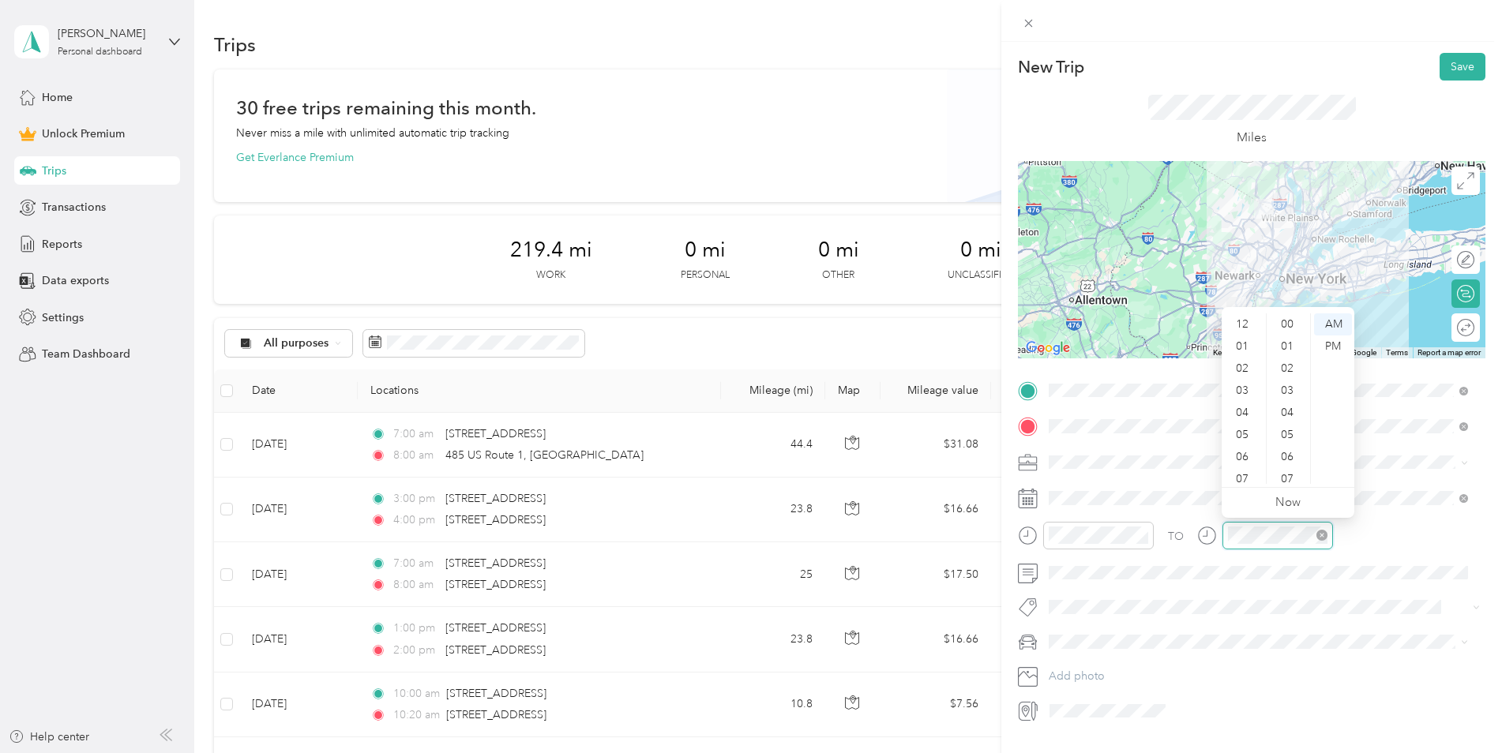
scroll to position [95, 0]
click at [1208, 531] on div at bounding box center [1265, 536] width 136 height 28
click at [1243, 469] on div "11" at bounding box center [1244, 473] width 38 height 22
click at [1281, 324] on div "00" at bounding box center [1289, 324] width 38 height 22
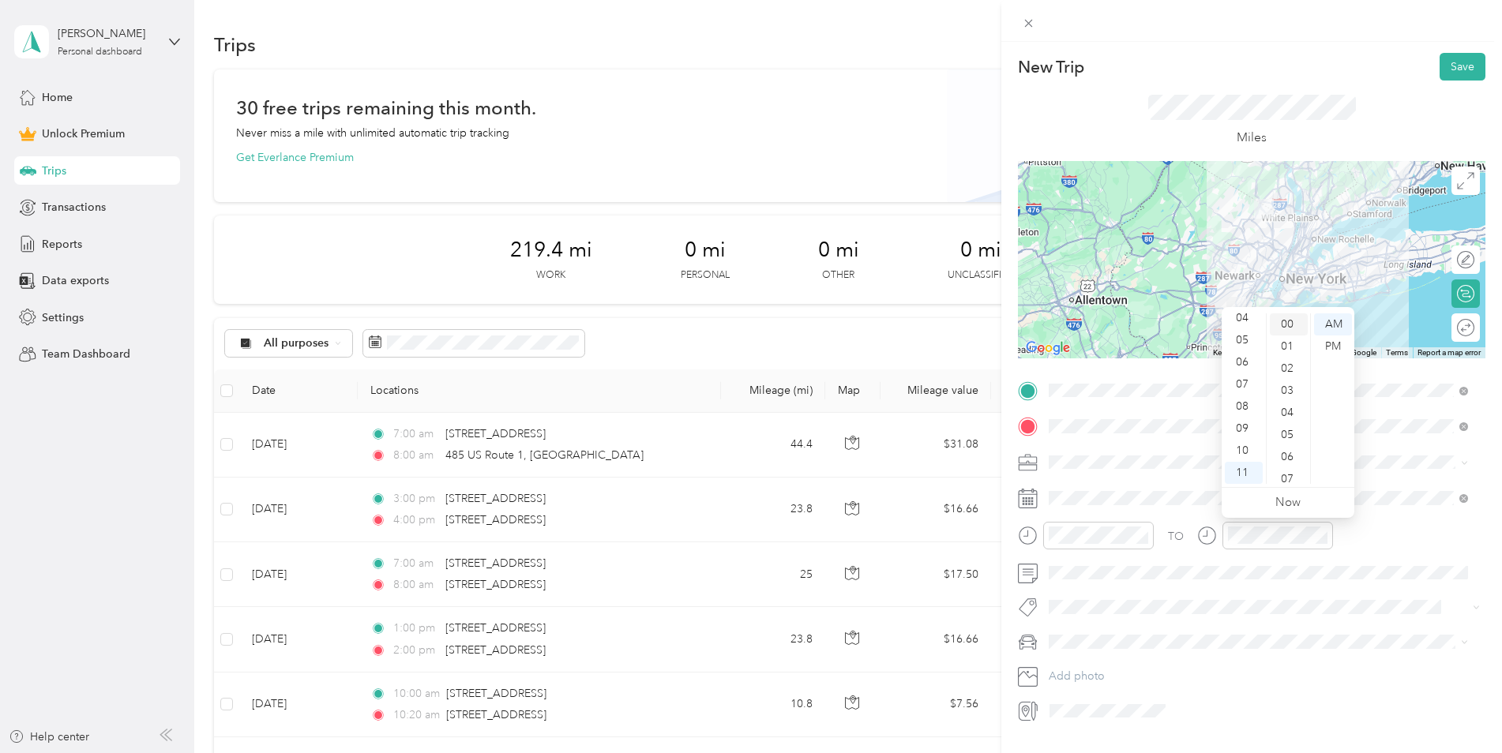
click at [1290, 319] on div "00" at bounding box center [1289, 324] width 38 height 22
click at [1115, 452] on span at bounding box center [1264, 462] width 442 height 25
click at [1082, 489] on div "Work" at bounding box center [1258, 490] width 408 height 17
click at [1442, 68] on button "Save" at bounding box center [1463, 67] width 46 height 28
